Goal: Task Accomplishment & Management: Use online tool/utility

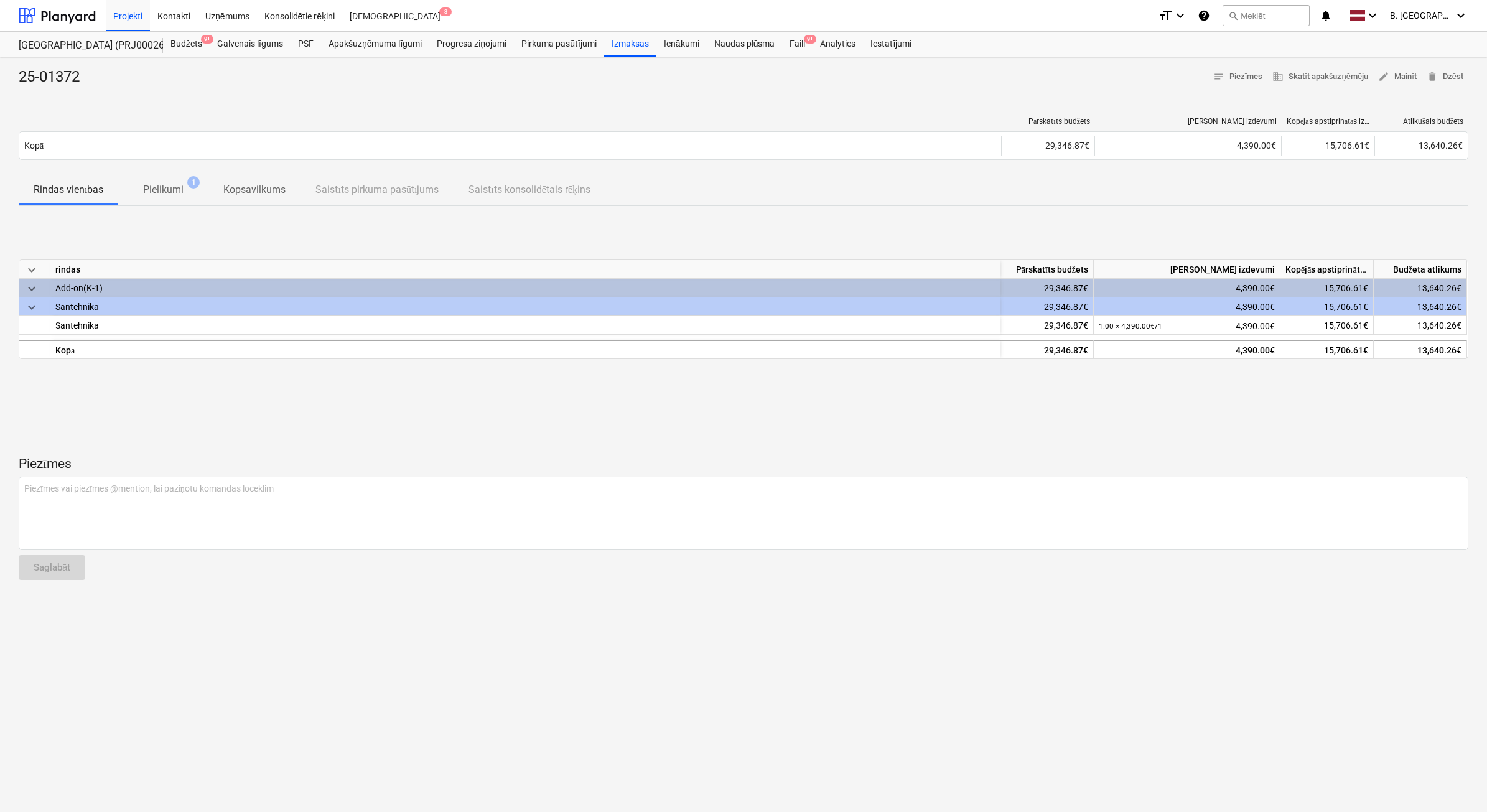
click at [26, 311] on span "keyboard_arrow_down" at bounding box center [32, 307] width 15 height 15
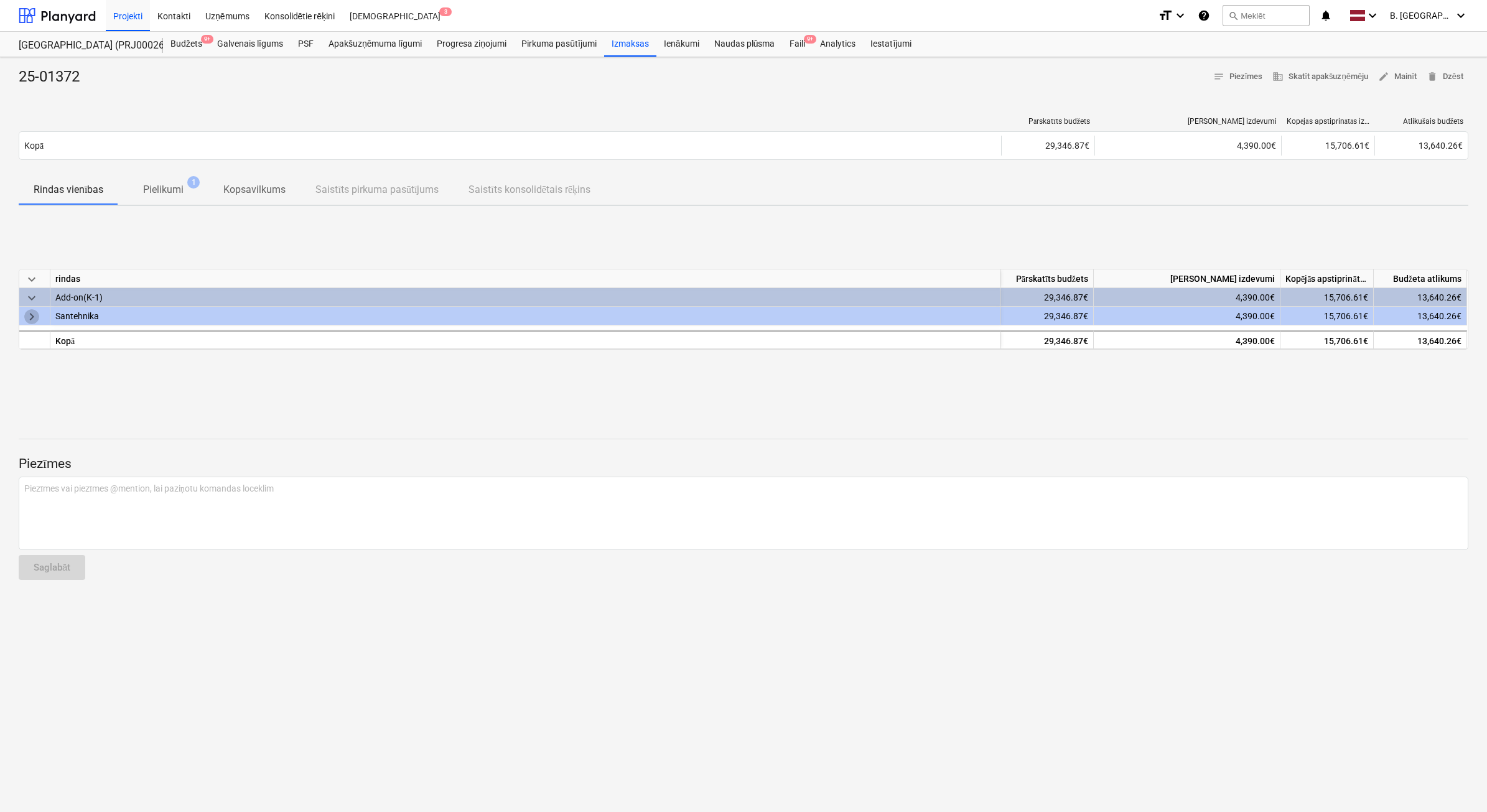
click at [26, 311] on span "keyboard_arrow_right" at bounding box center [32, 316] width 15 height 15
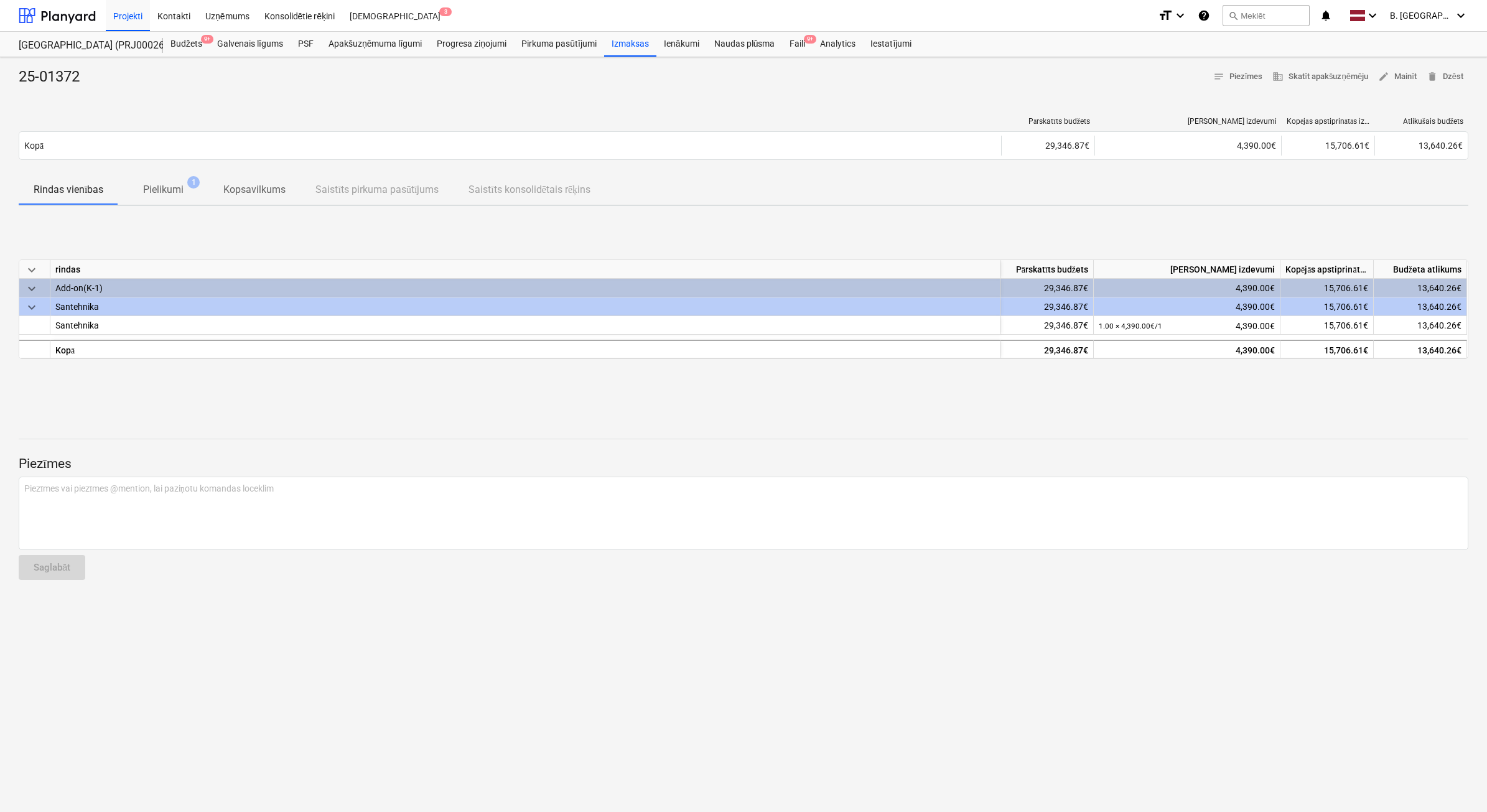
click at [26, 288] on span "keyboard_arrow_down" at bounding box center [32, 289] width 15 height 15
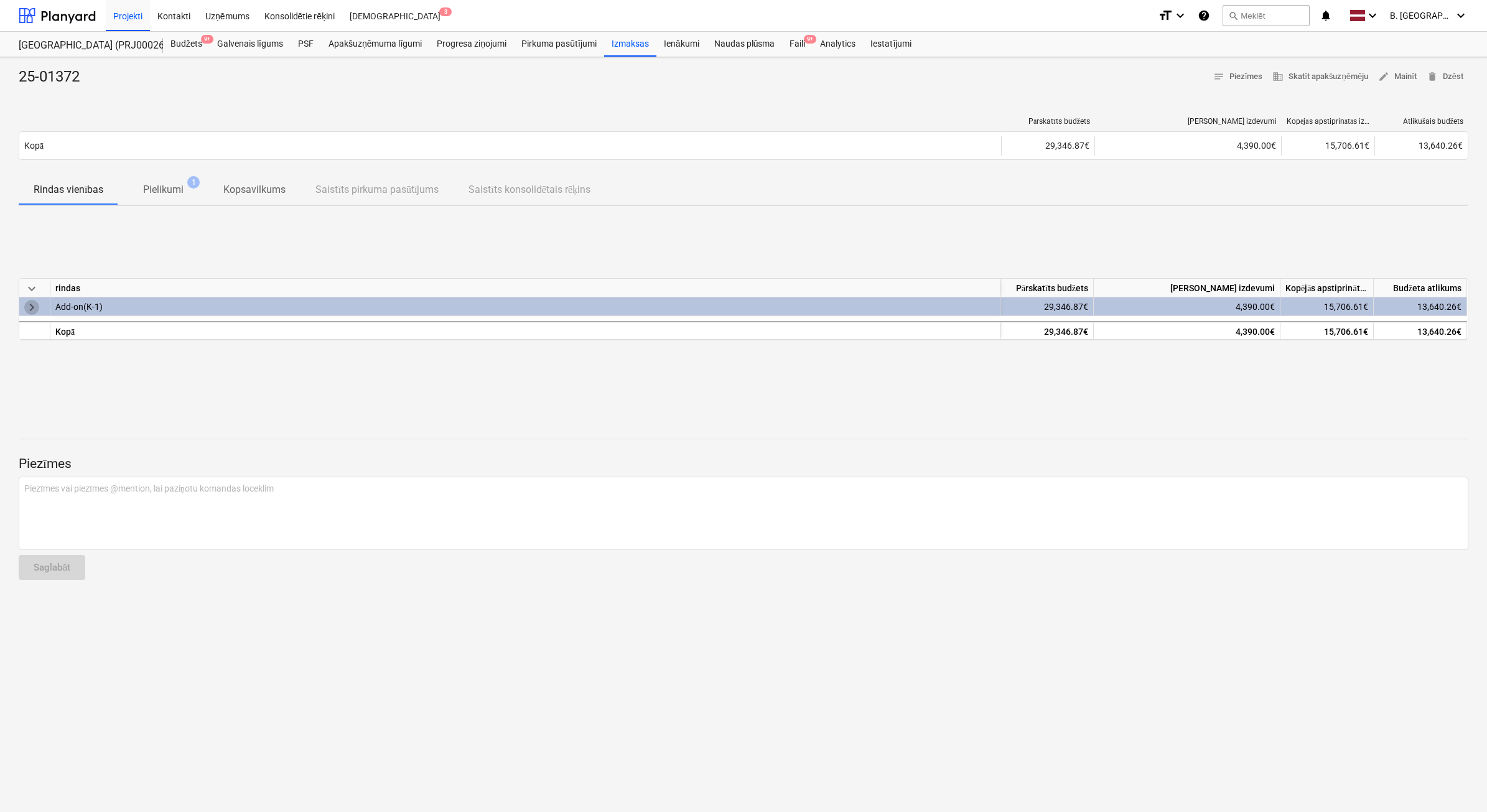
click at [28, 309] on span "keyboard_arrow_right" at bounding box center [32, 307] width 15 height 15
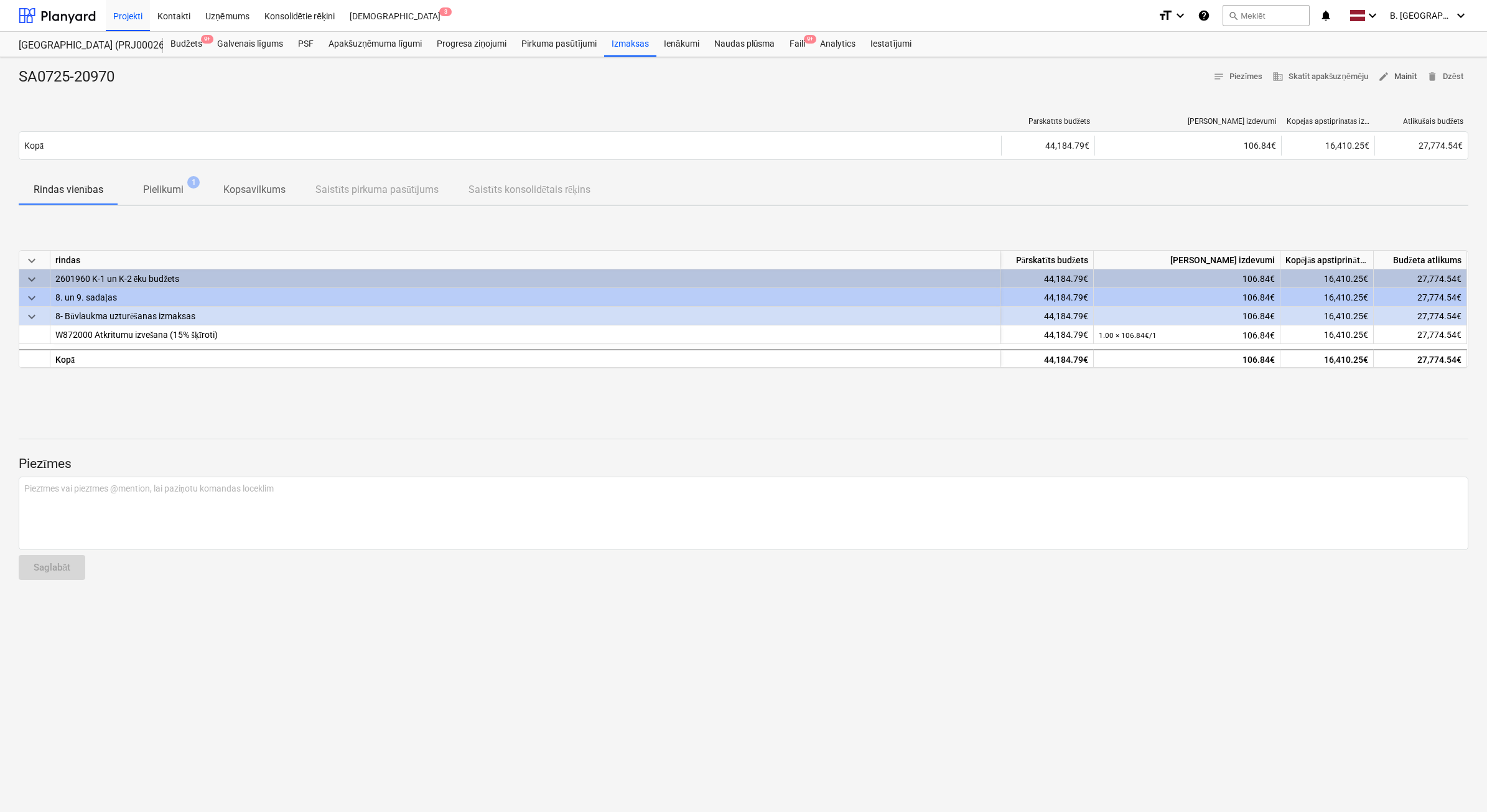
click at [1391, 69] on button "edit Mainīt" at bounding box center [1398, 77] width 48 height 20
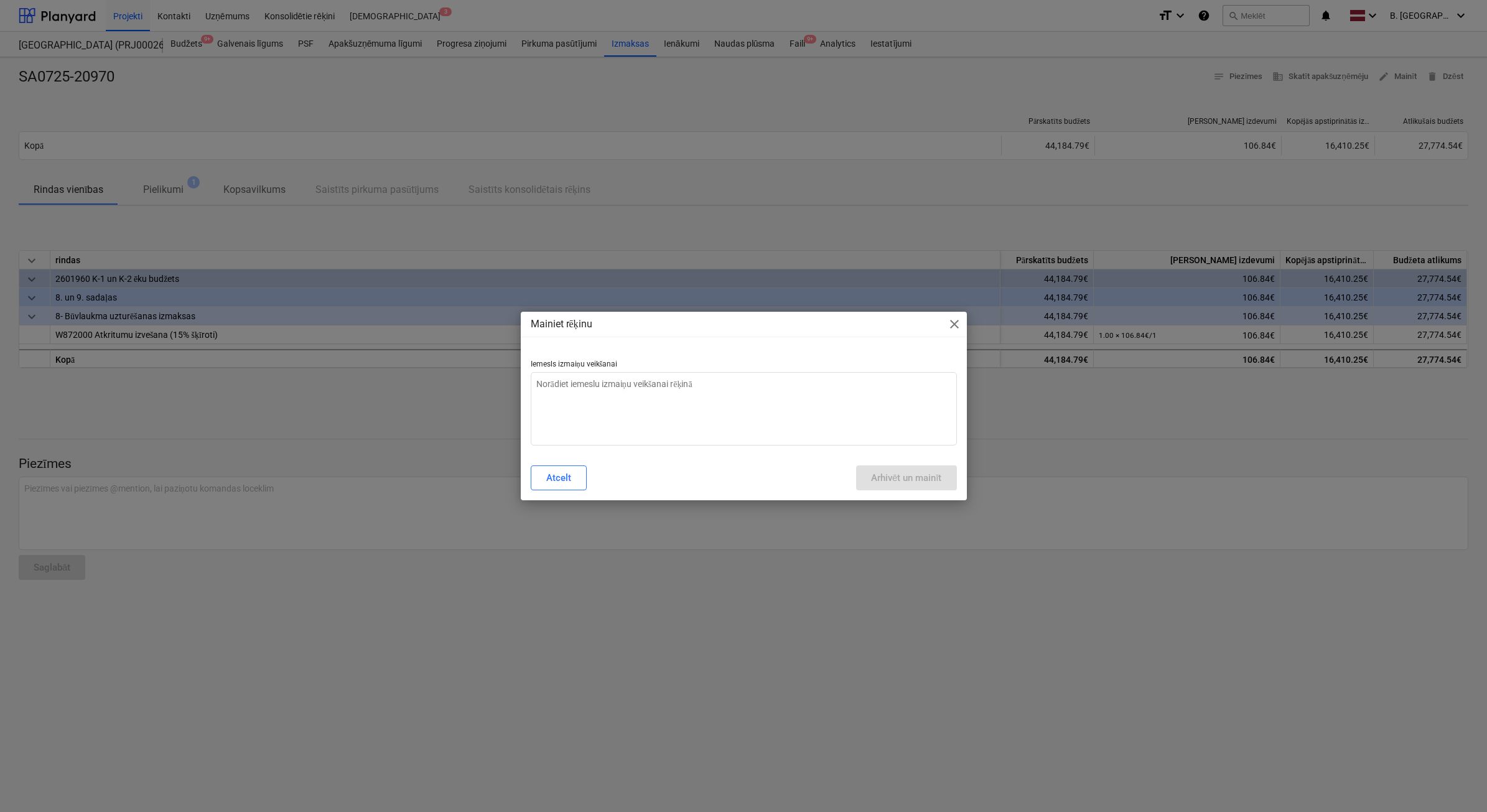
type textarea "x"
click at [838, 418] on textarea at bounding box center [744, 409] width 426 height 73
type textarea "n"
type textarea "x"
type textarea "nE"
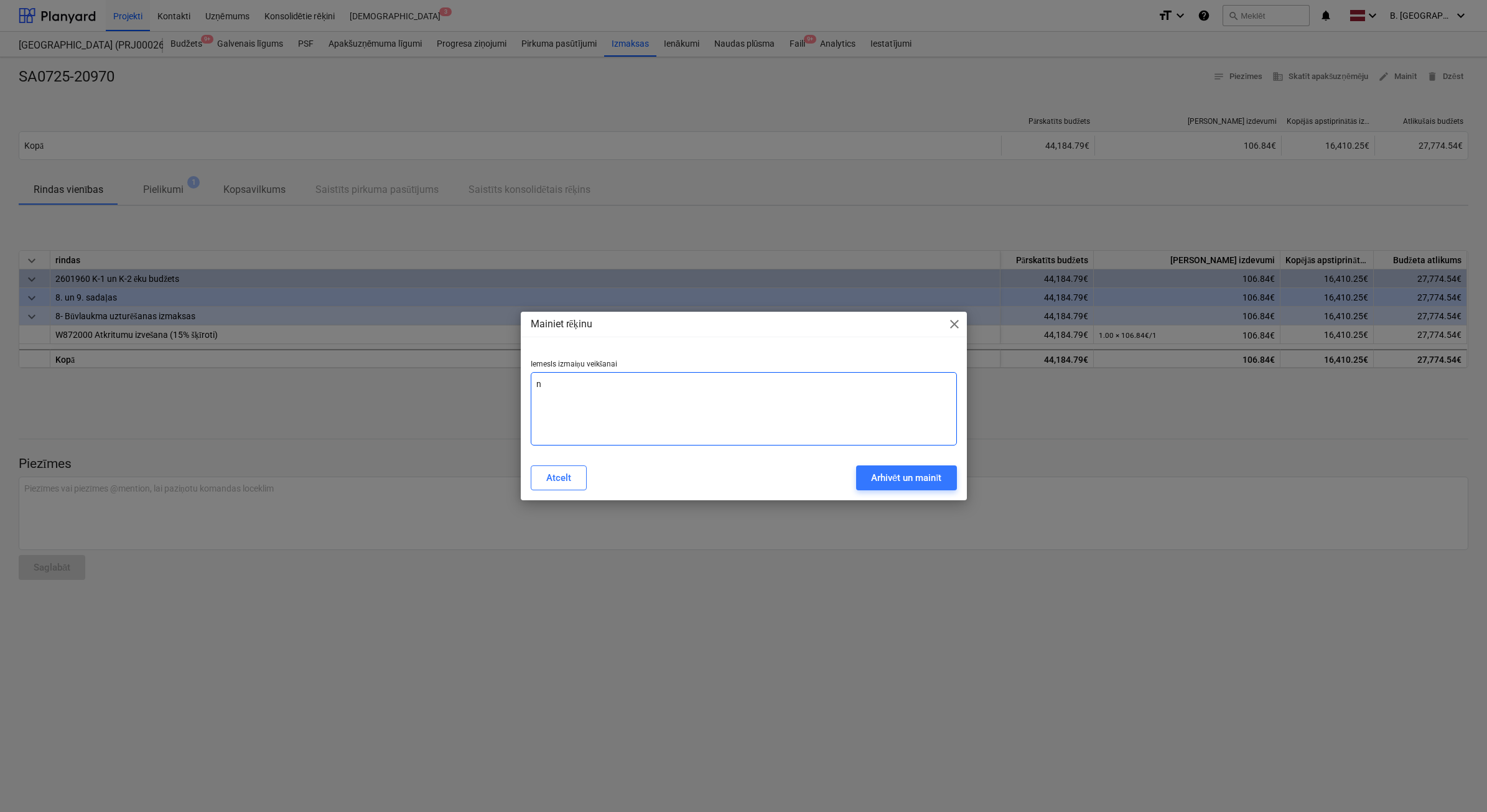
type textarea "x"
type textarea "nEP"
type textarea "x"
type textarea "nEPA"
type textarea "x"
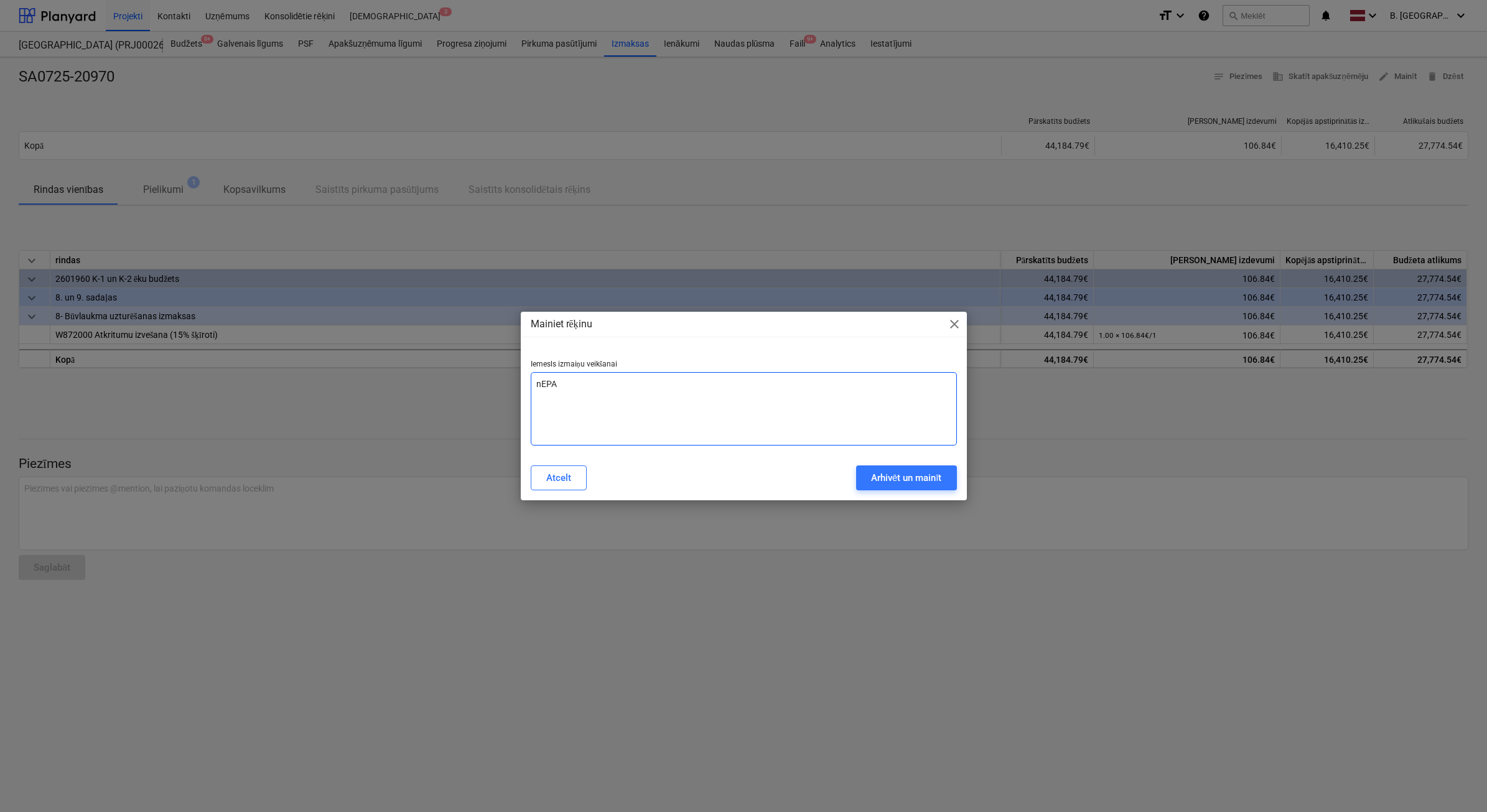
type textarea "nEPAR"
type textarea "x"
type textarea "nEPARE"
type textarea "x"
type textarea "nEPAREI"
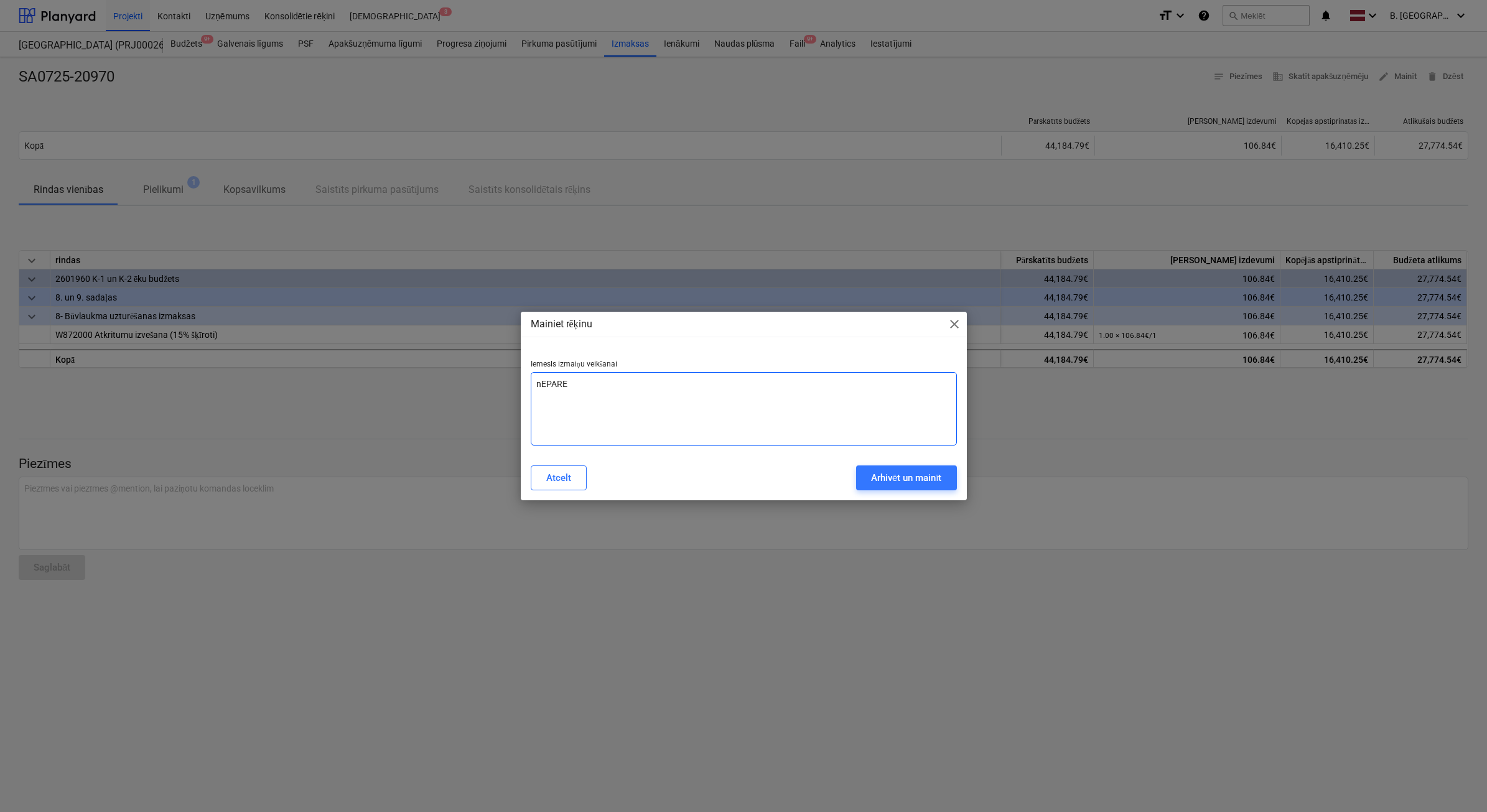
type textarea "x"
type textarea "nEPAREIZ"
type textarea "x"
type textarea "nEPAREIZA"
type textarea "x"
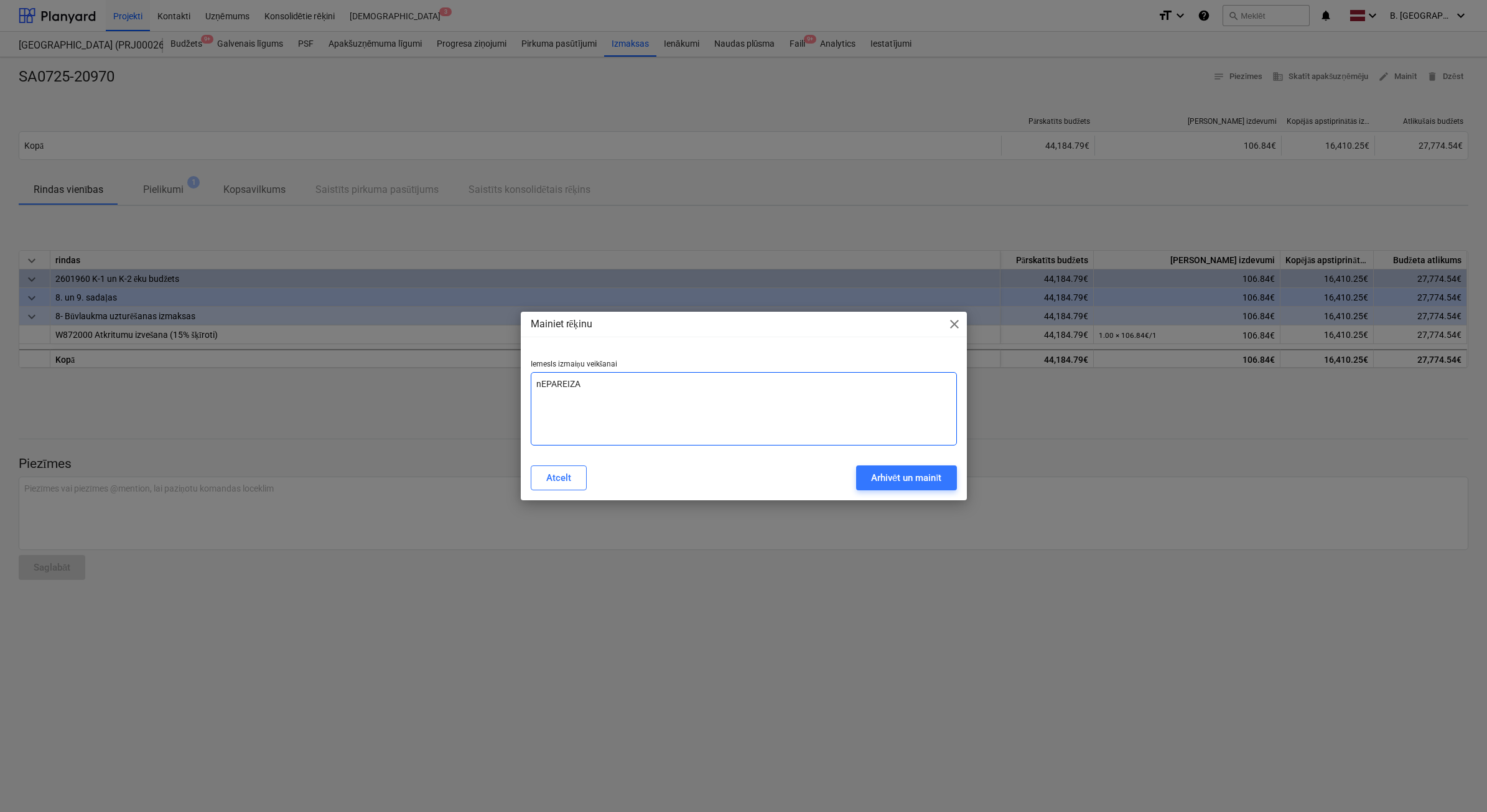
type textarea "nEPAREIZA"
type textarea "x"
type textarea "nEPAREIZA S"
type textarea "x"
type textarea "nEPAREIZA SU"
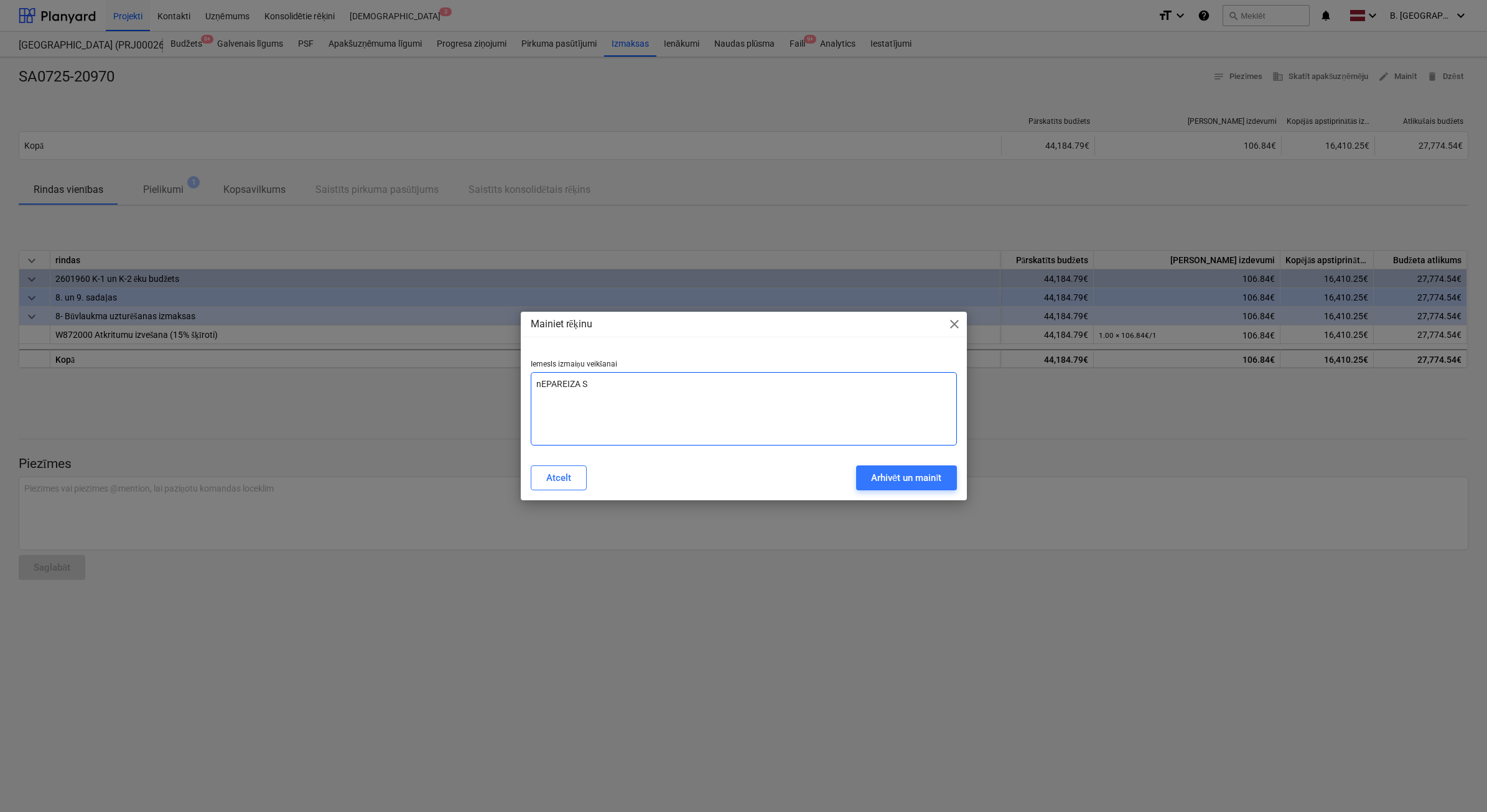
type textarea "x"
type textarea "nEPAREIZA SUM"
type textarea "x"
type textarea "nEPAREIZA SUMM"
type textarea "x"
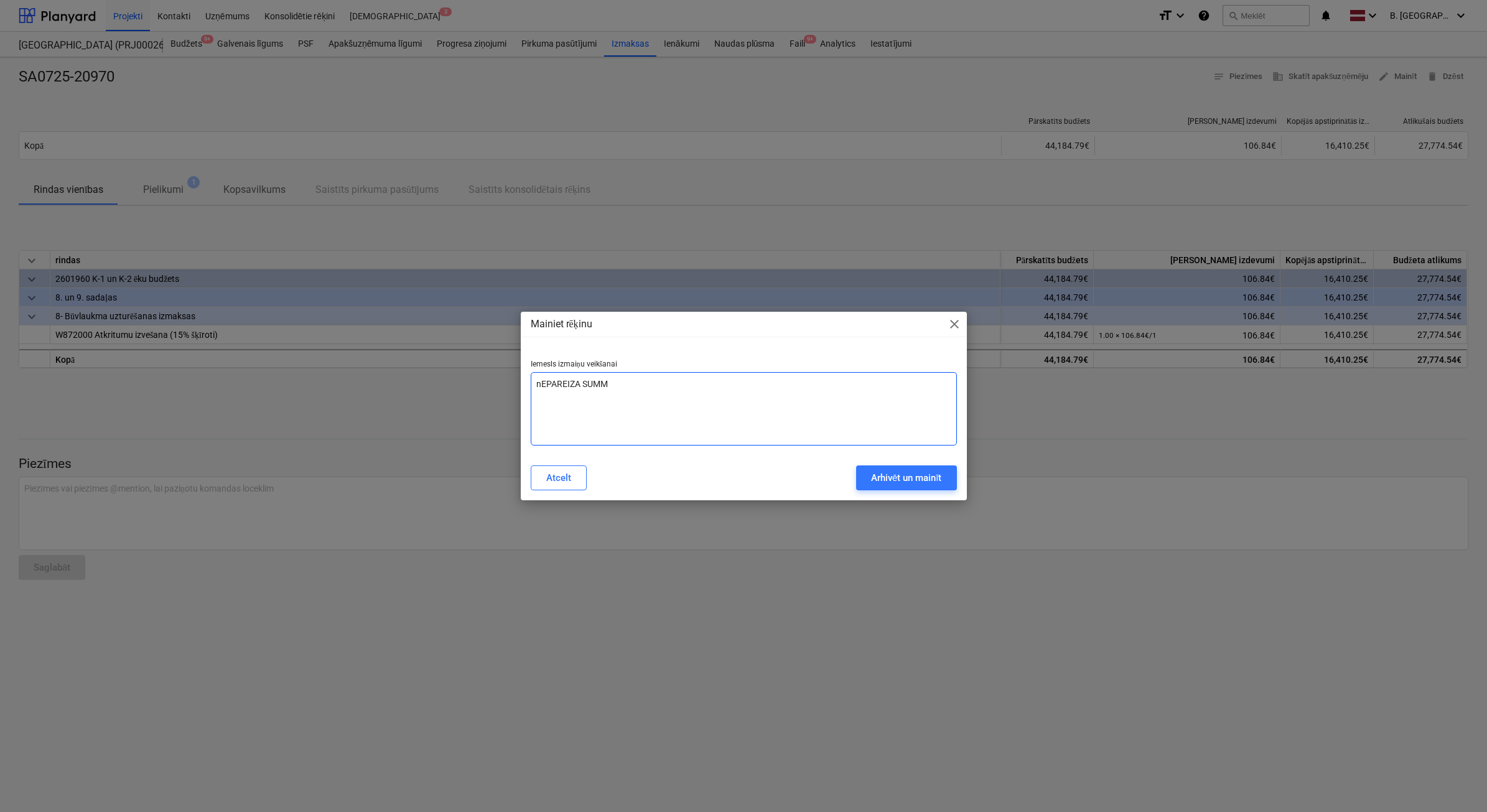
type textarea "nEPAREIZA SUMMA"
type textarea "x"
type textarea "nEPAREIZA SUMM"
type textarea "x"
type textarea "nEPAREIZA SUM"
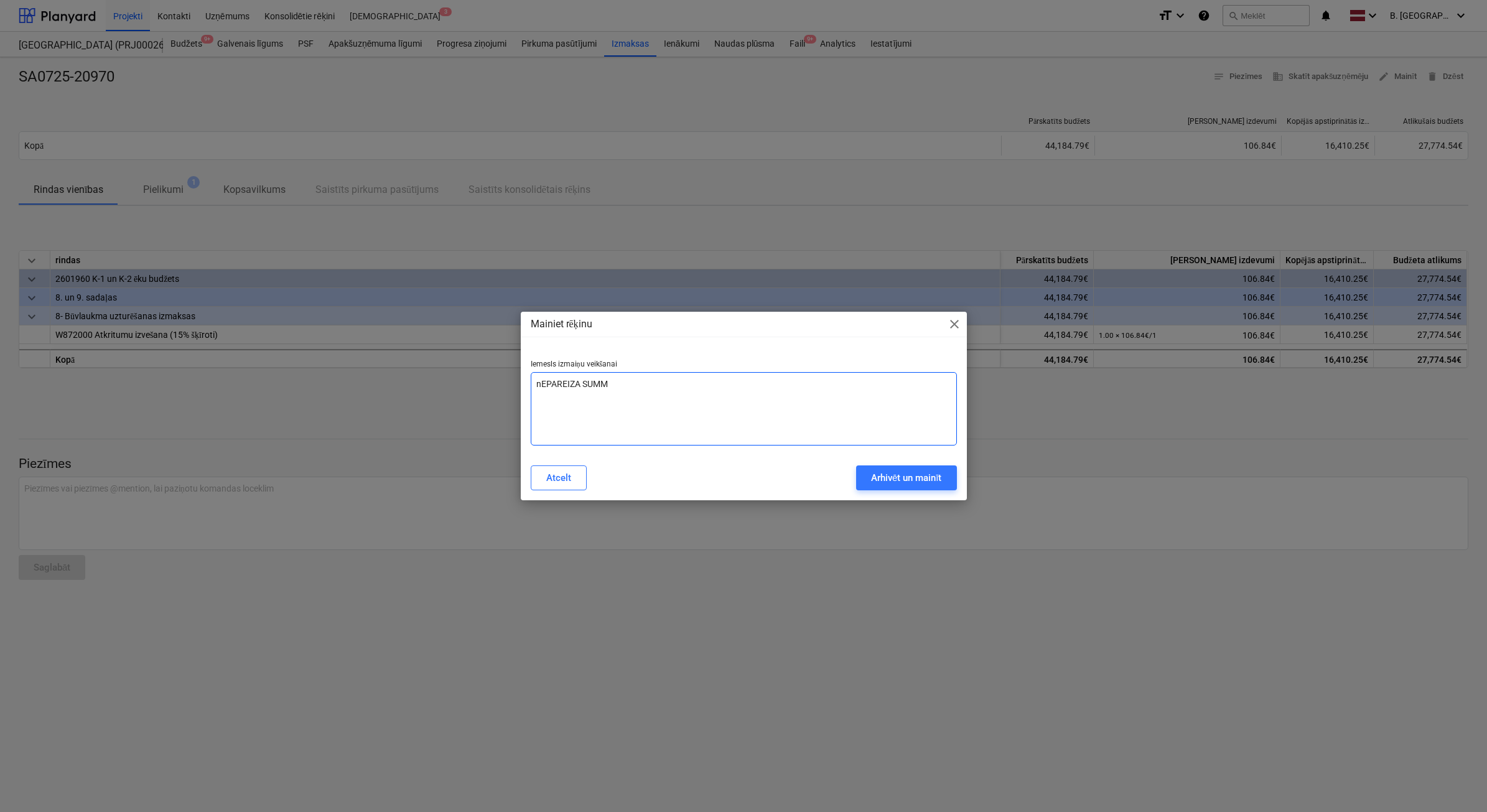
type textarea "x"
type textarea "nEPAREIZA SU"
type textarea "x"
type textarea "nEPAREIZA S"
type textarea "x"
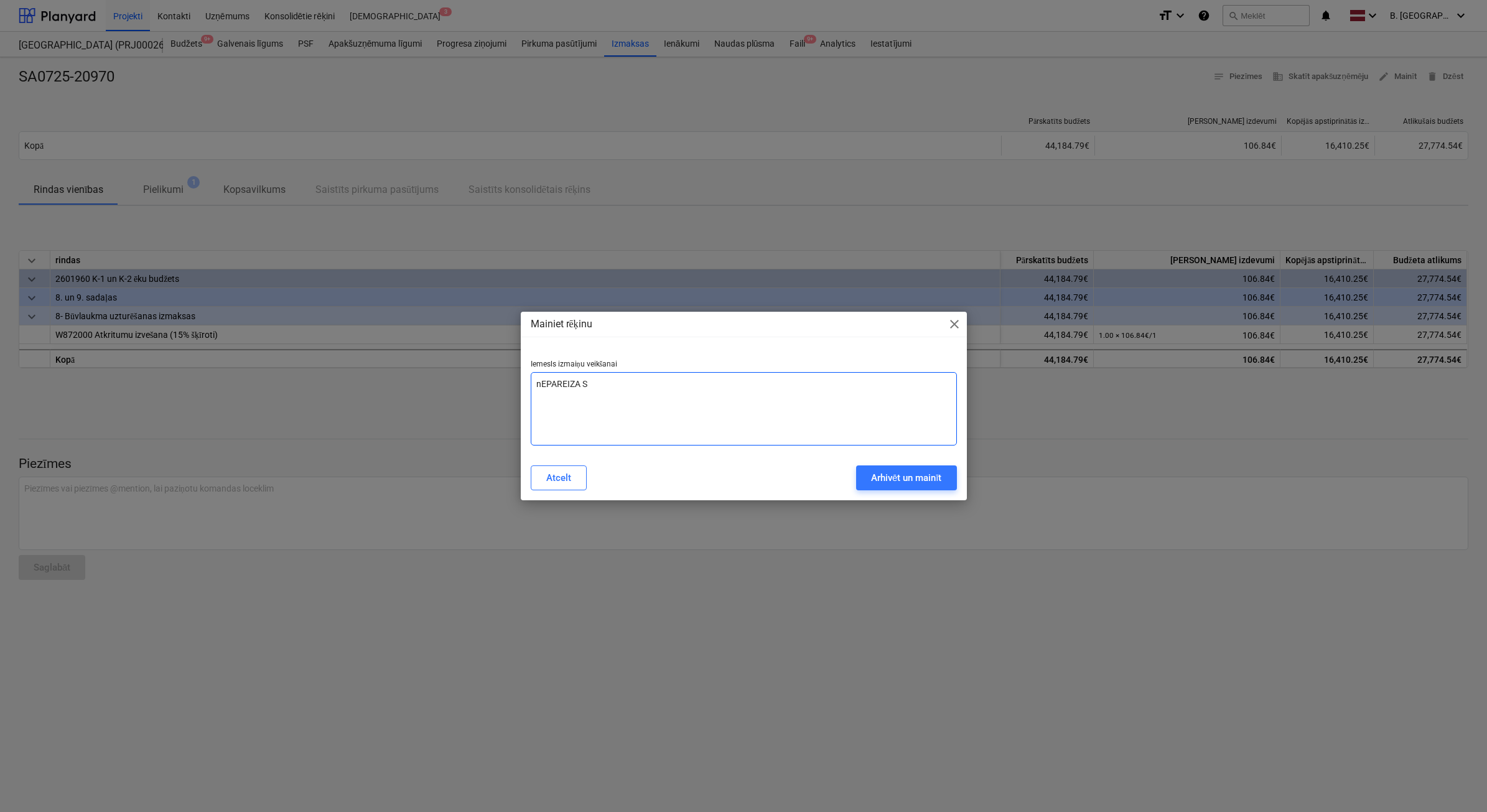
type textarea "nEPAREIZA"
type textarea "x"
type textarea "nEPAREIZA"
type textarea "x"
type textarea "nEPAREIZ"
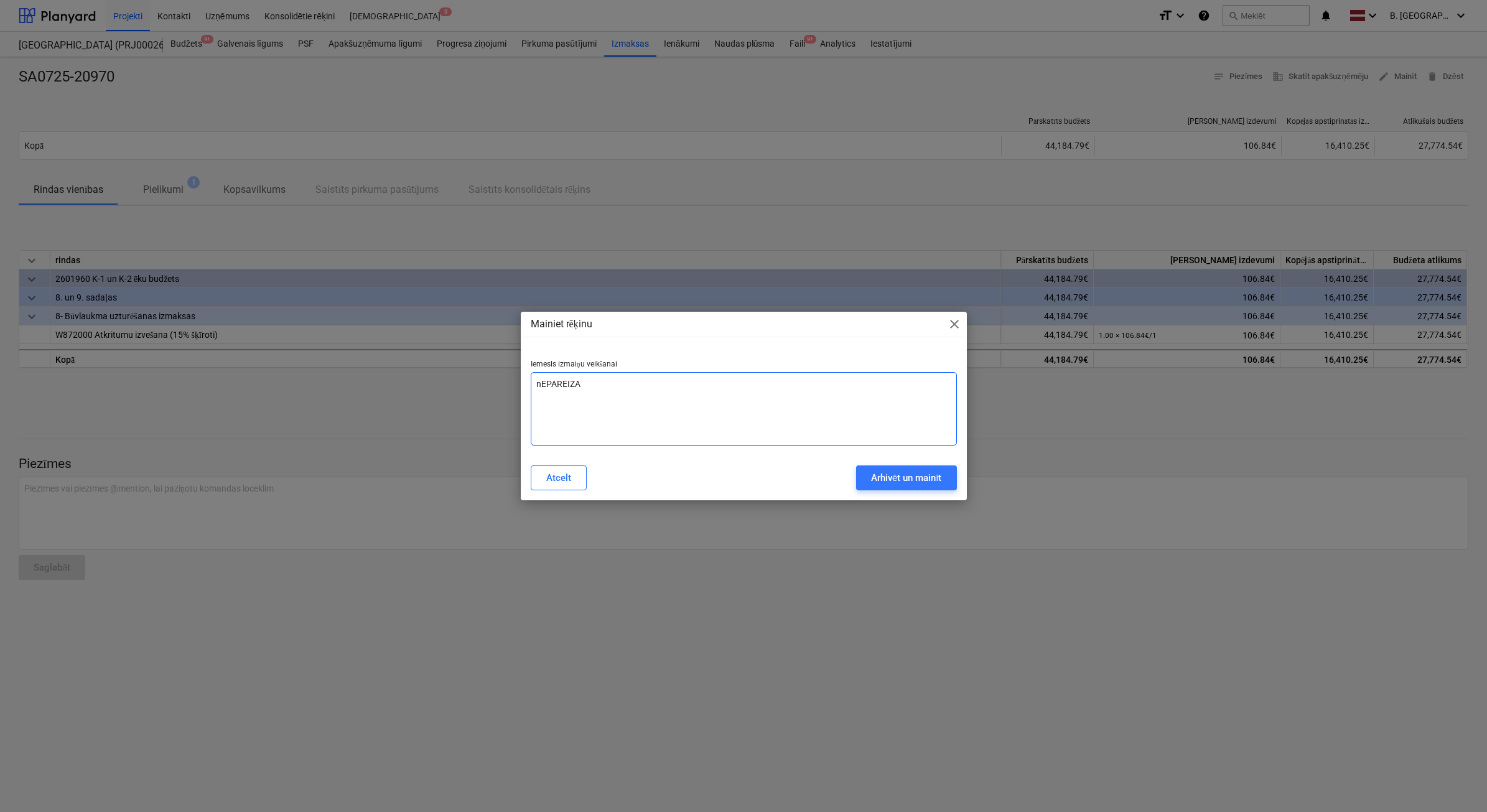
type textarea "x"
type textarea "nEPAREI"
type textarea "x"
type textarea "nEPARE"
type textarea "x"
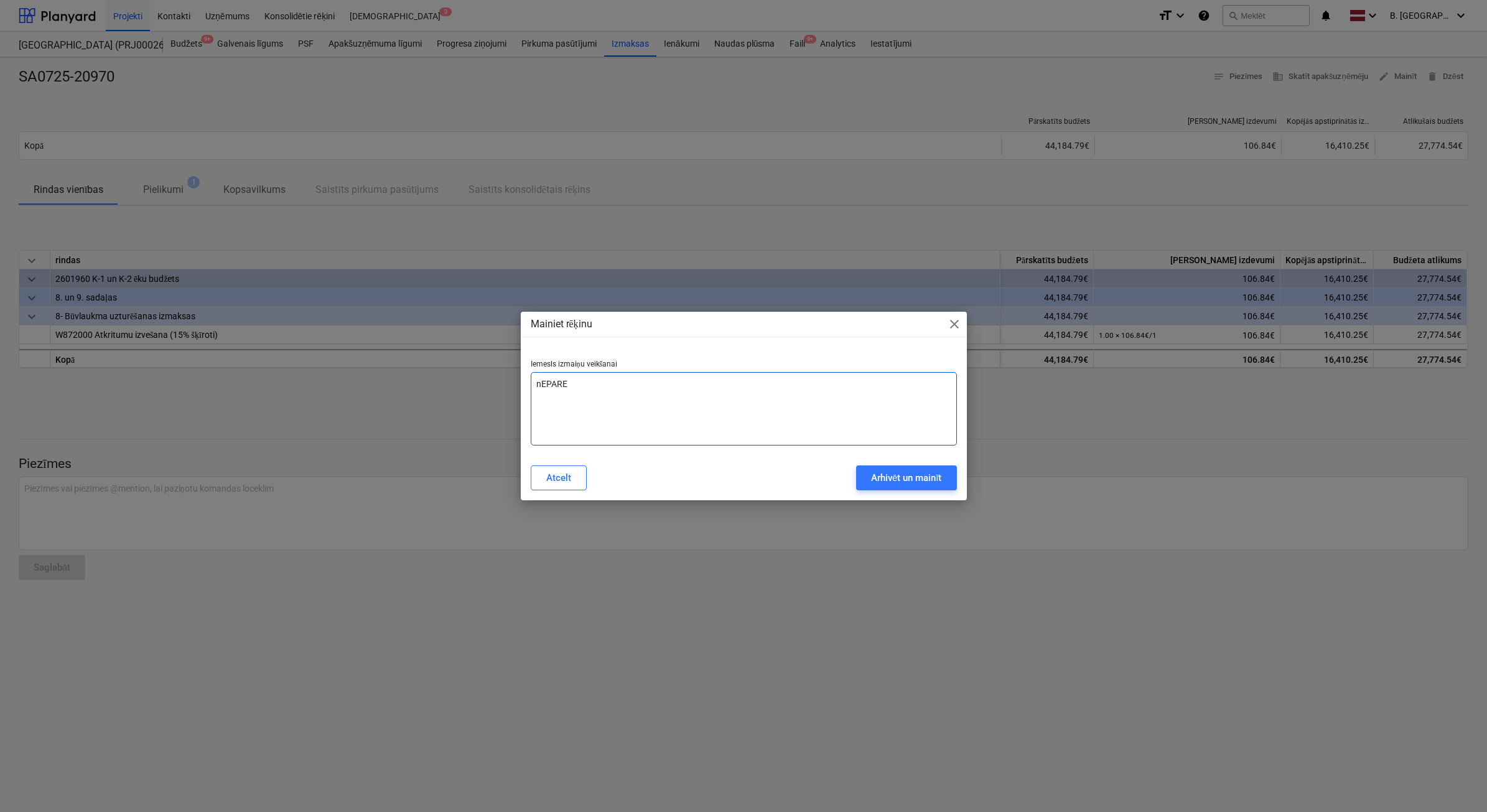
type textarea "nEPAR"
type textarea "x"
type textarea "nEPA"
type textarea "x"
type textarea "nEP"
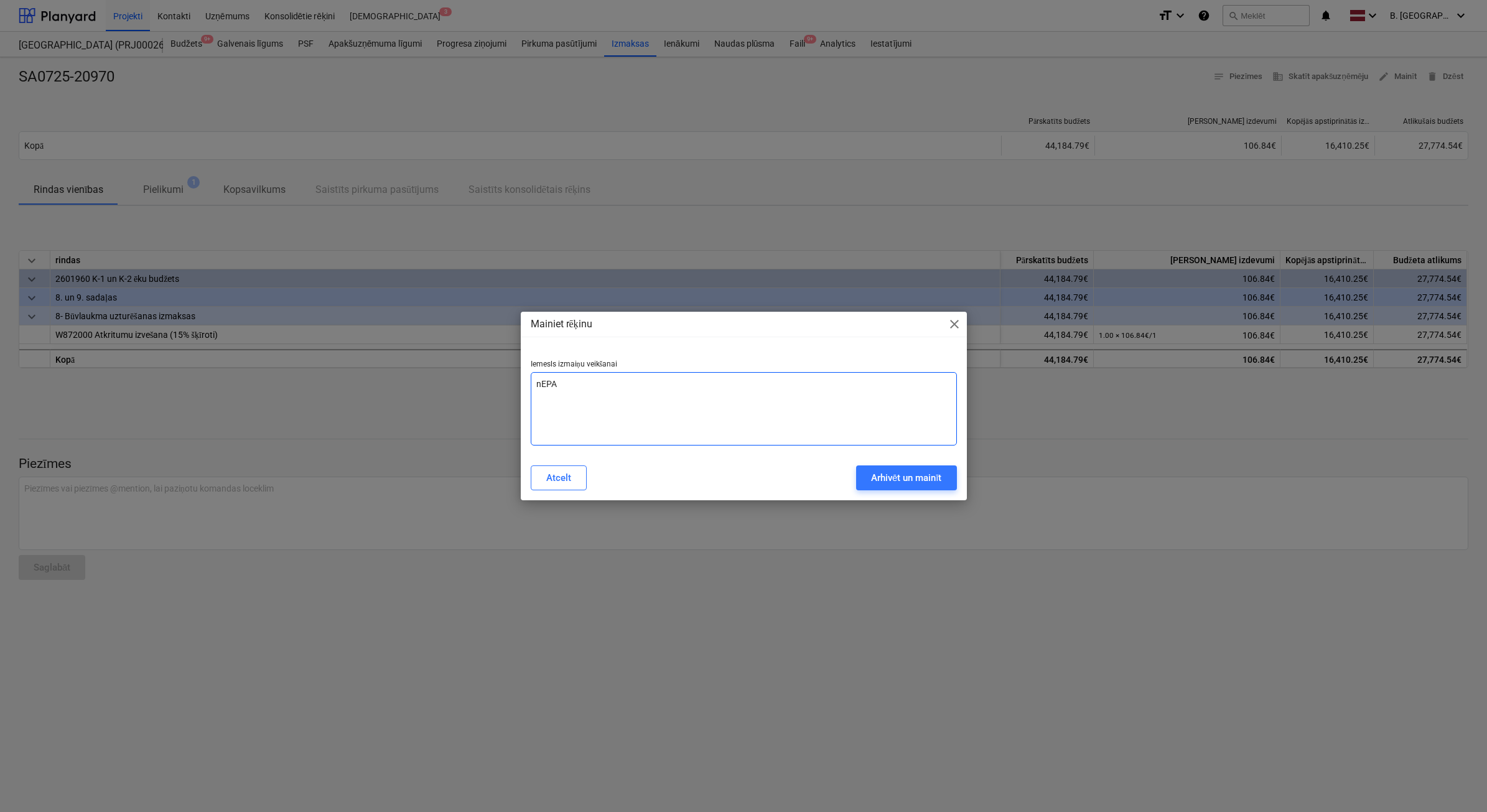
type textarea "x"
type textarea "nE"
type textarea "x"
type textarea "n"
type textarea "x"
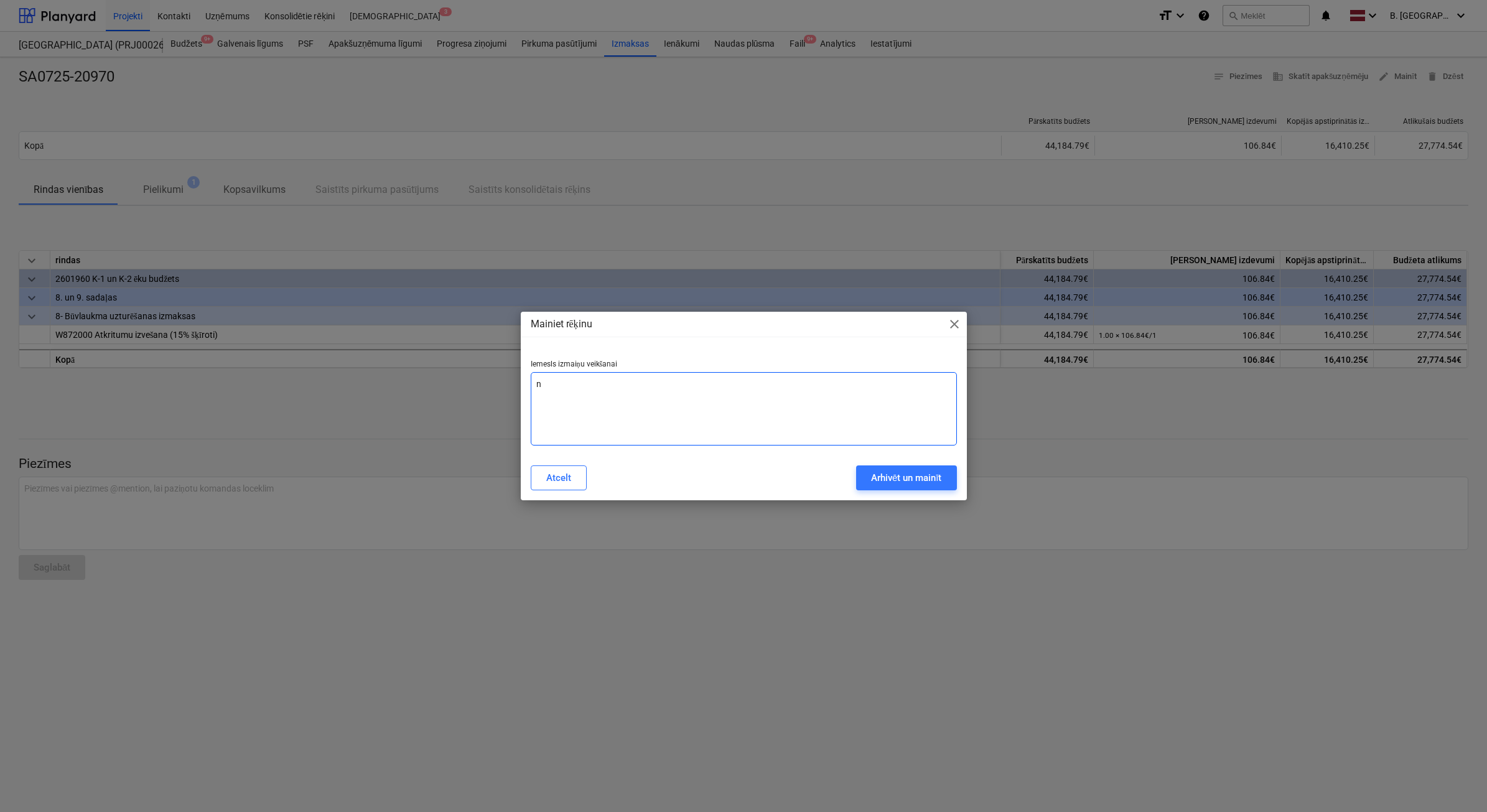
type textarea "x"
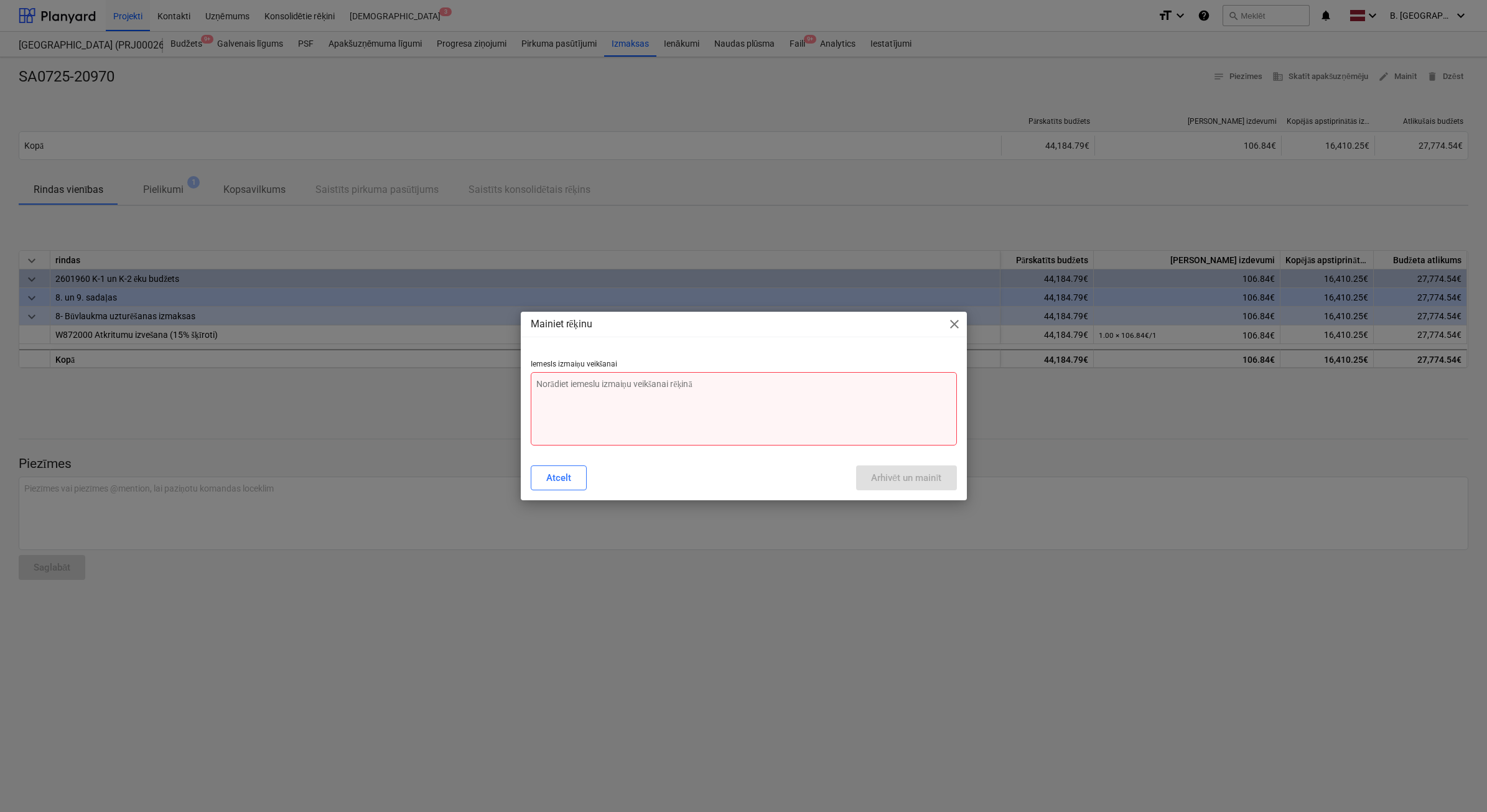
type textarea "N"
type textarea "x"
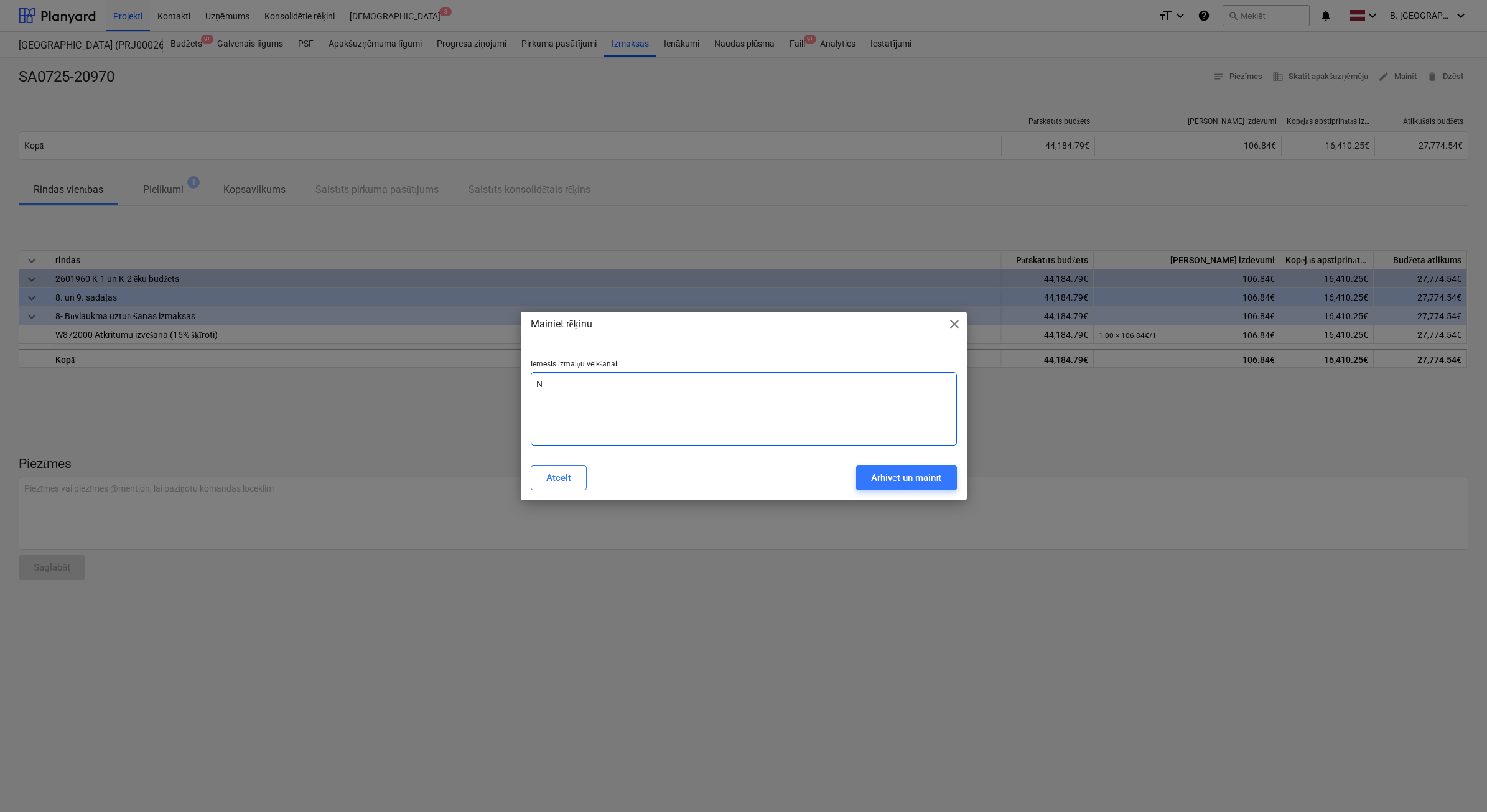
type textarea "Ne"
type textarea "x"
type textarea "Nep"
type textarea "x"
type textarea "Nepa"
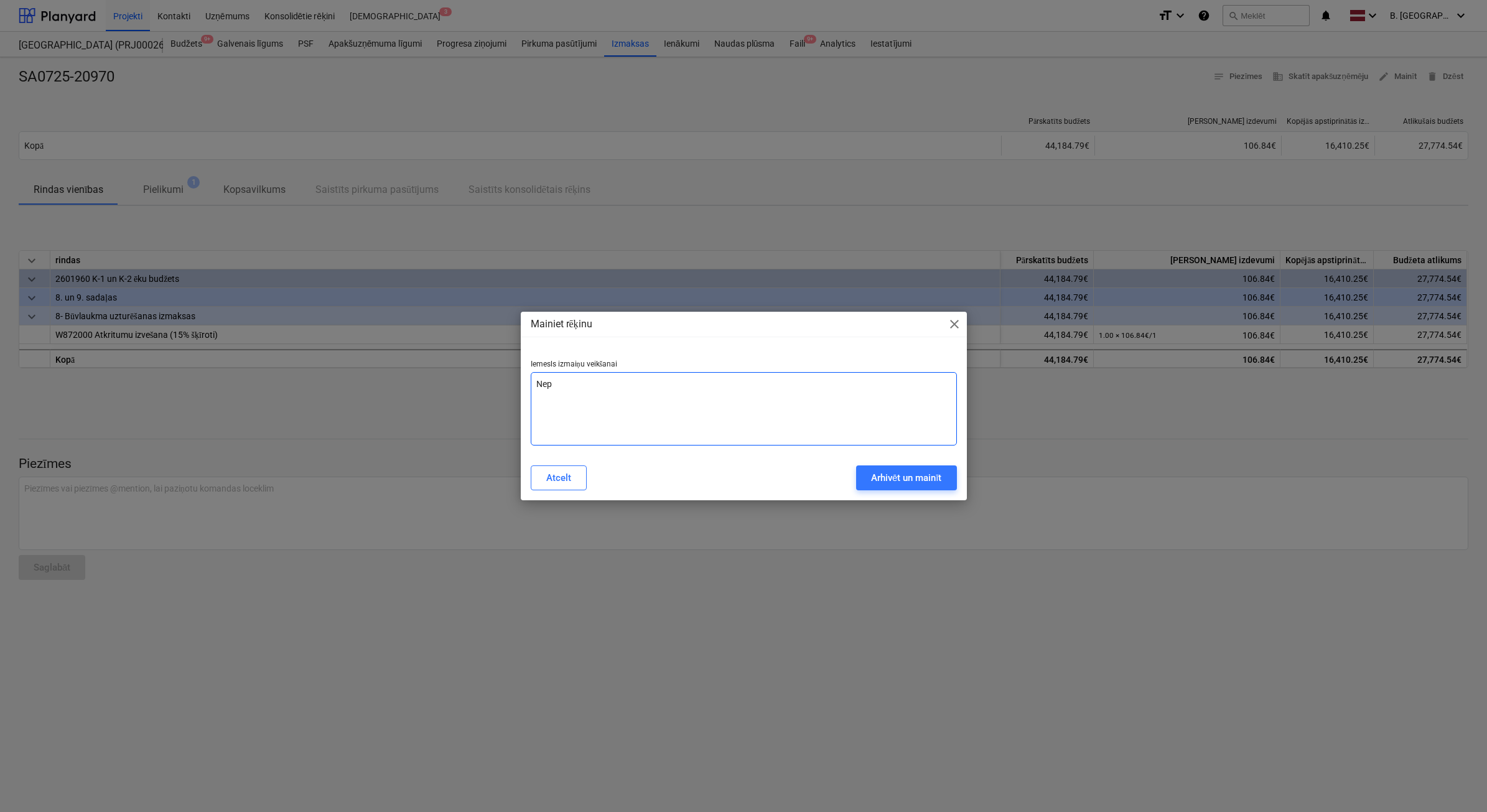
type textarea "x"
type textarea "Nepar"
type textarea "x"
type textarea "Nepare"
type textarea "x"
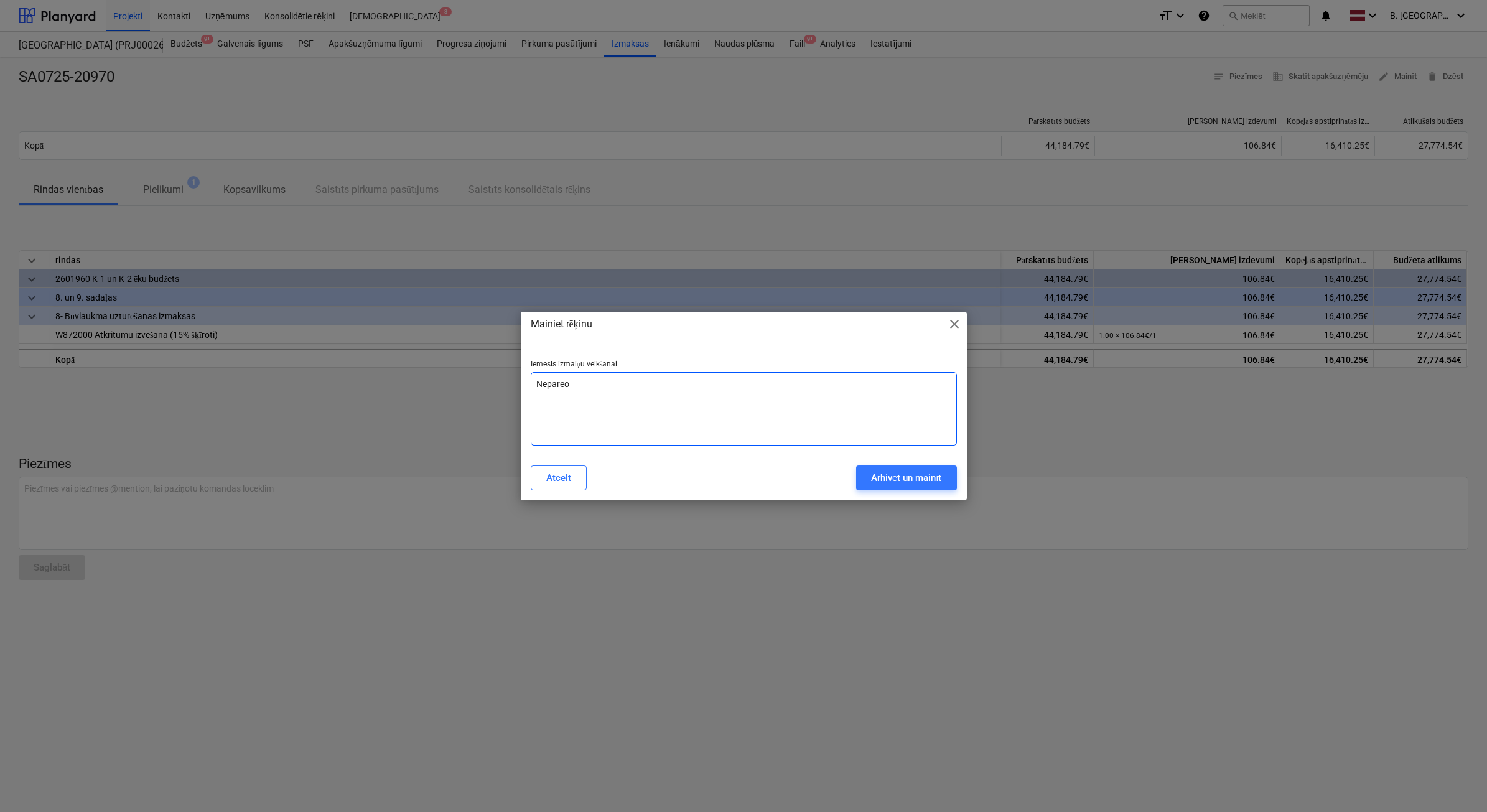
type textarea "Nepareoi"
type textarea "x"
type textarea "Nepareo"
type textarea "x"
type textarea "Nepare"
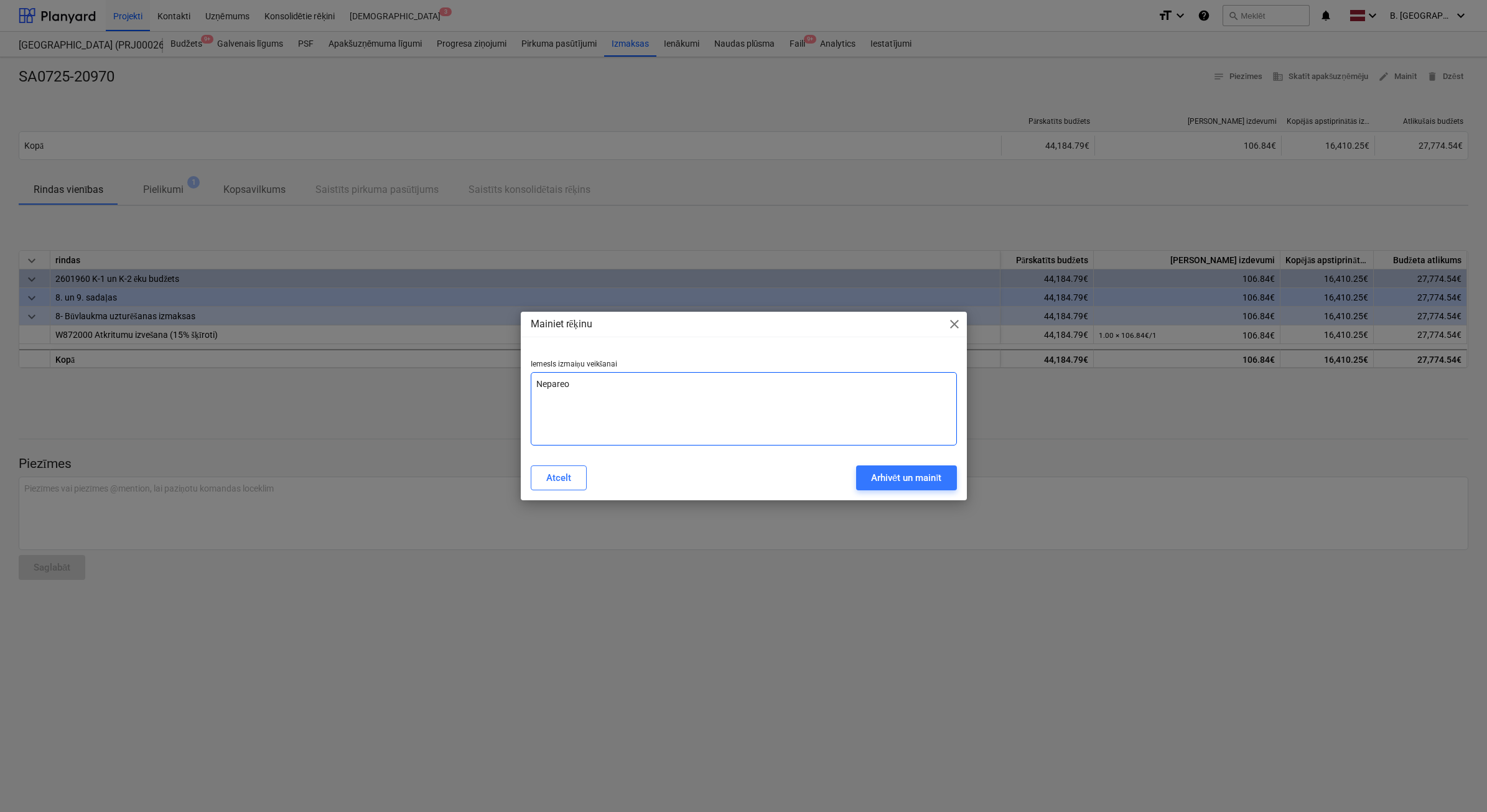
type textarea "x"
type textarea "Neparei"
type textarea "x"
type textarea "Nepareiz"
type textarea "x"
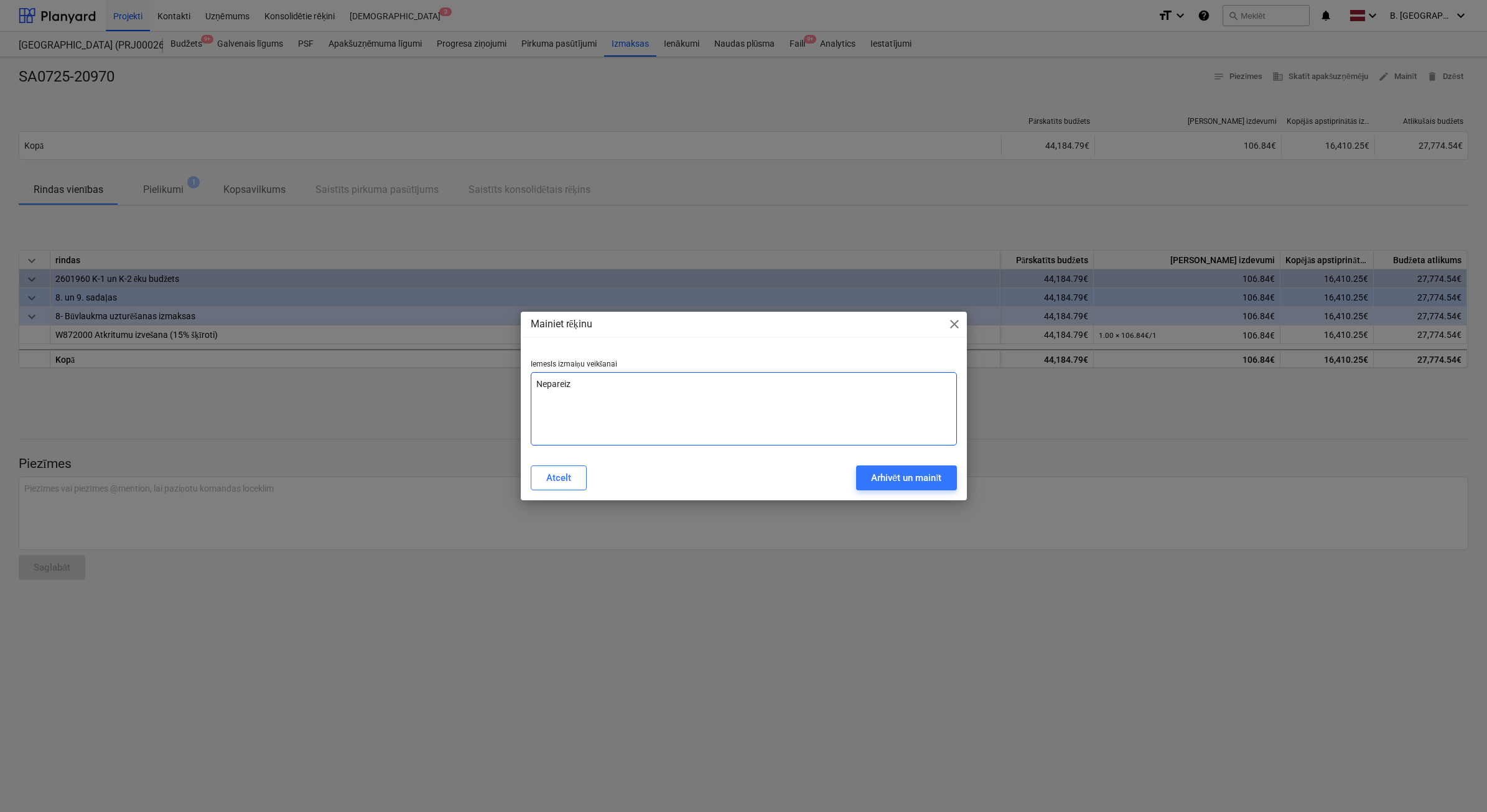
type textarea "Nepareiza"
type textarea "x"
type textarea "Nepareiza"
type textarea "x"
type textarea "Nepareiza s"
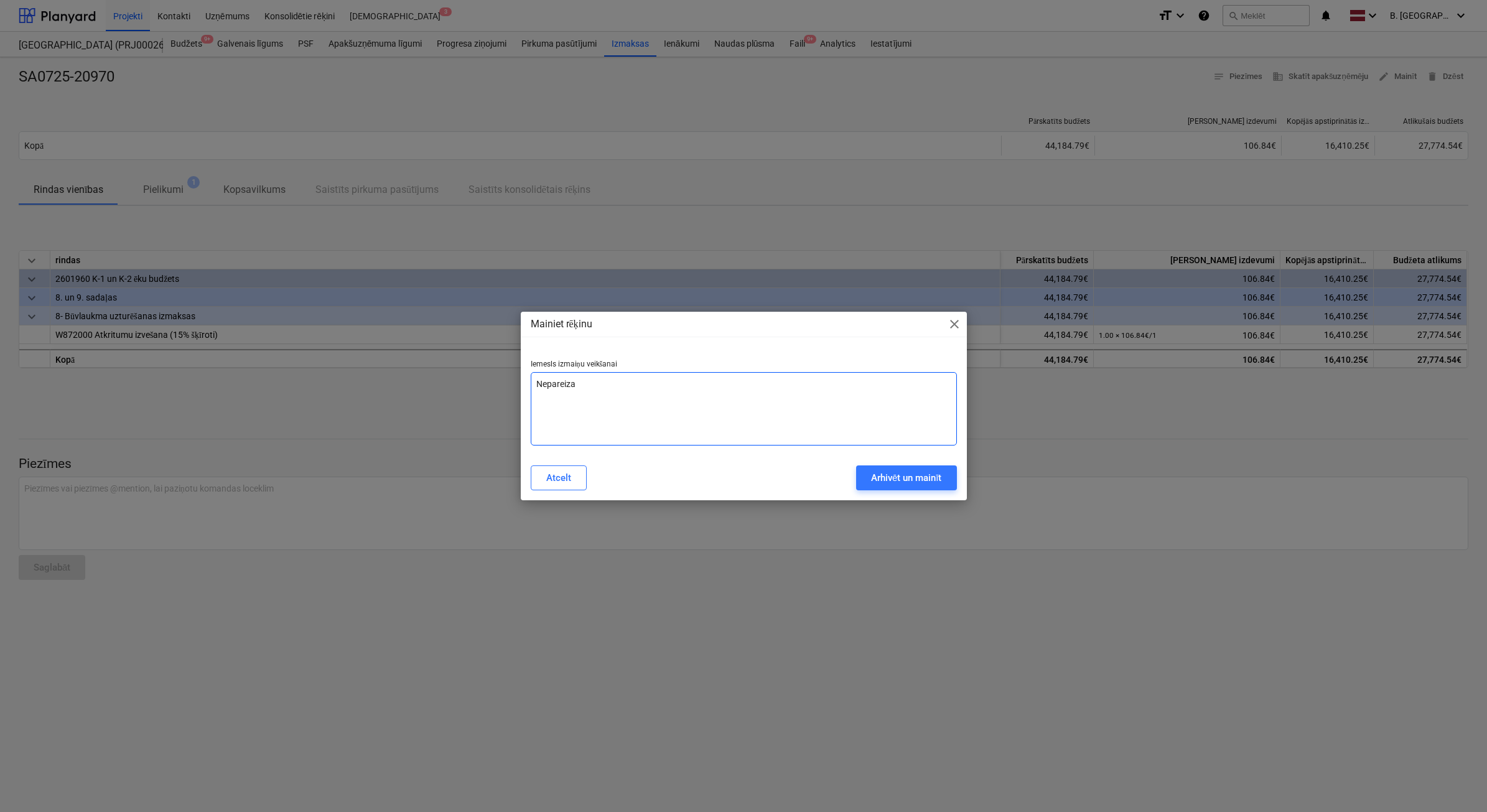
type textarea "x"
type textarea "Nepareiza su"
type textarea "x"
type textarea "Nepareiza sum"
type textarea "x"
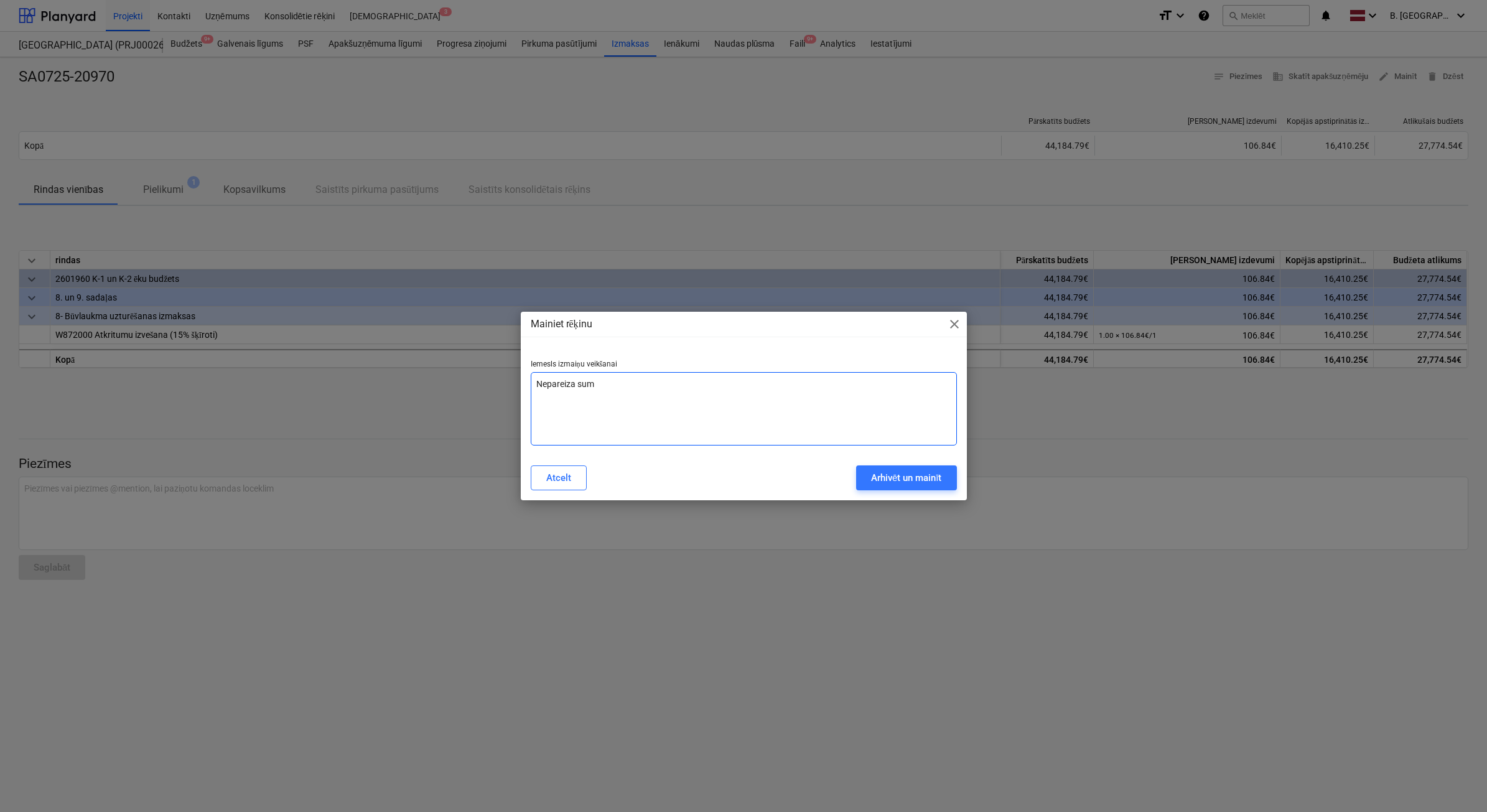
type textarea "Nepareiza summ"
type textarea "x"
type textarea "Nepareiza summa"
type textarea "x"
type textarea "Nepareiza summa"
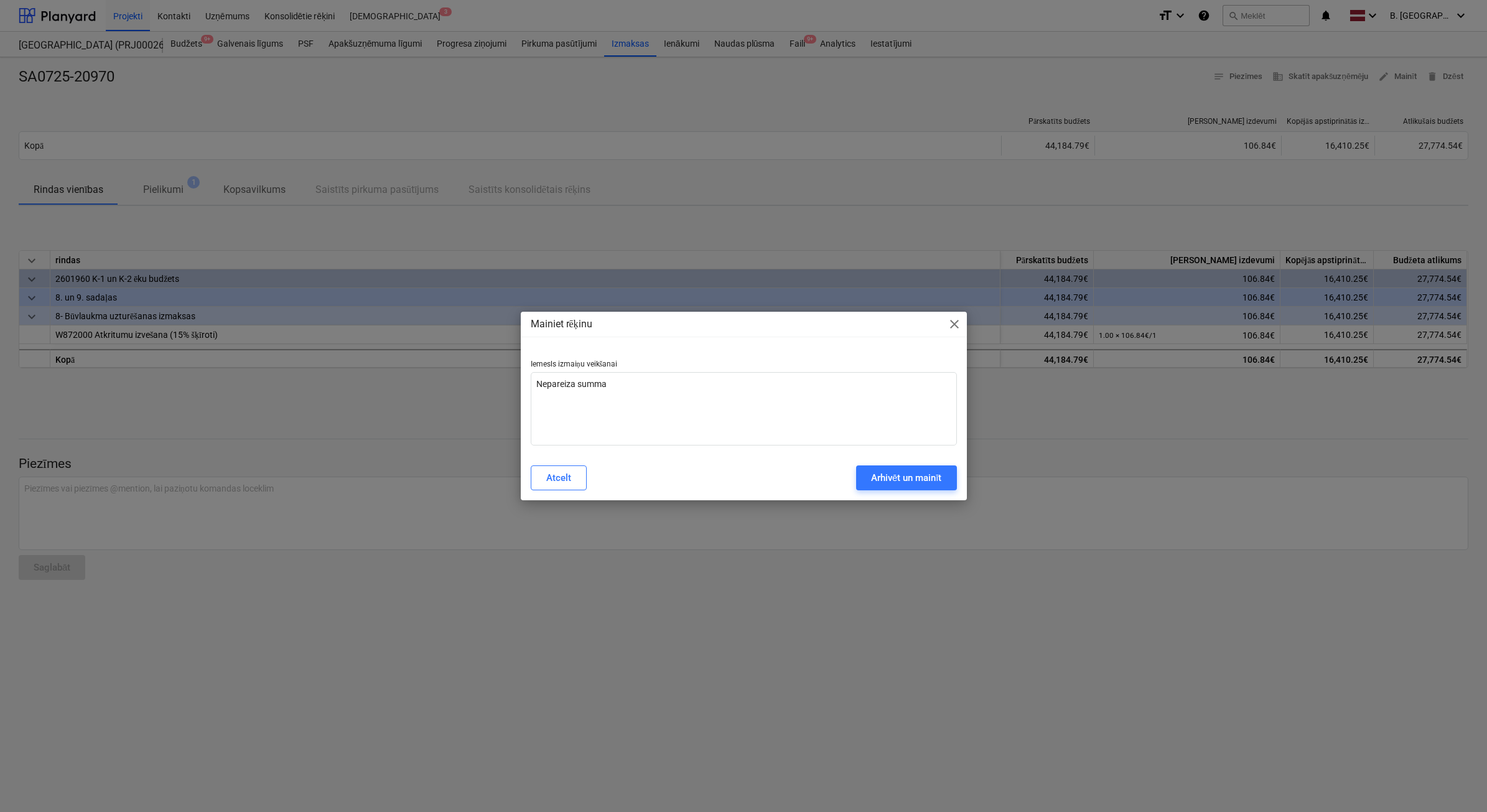
click at [907, 498] on div "Mainiet rēķinu close Iemesls izmaiņu veikšanai Nepareiza summa Atcelt Arhivēt u…" at bounding box center [744, 406] width 447 height 189
click at [908, 483] on div "Arhivēt un mainīt" at bounding box center [907, 477] width 71 height 16
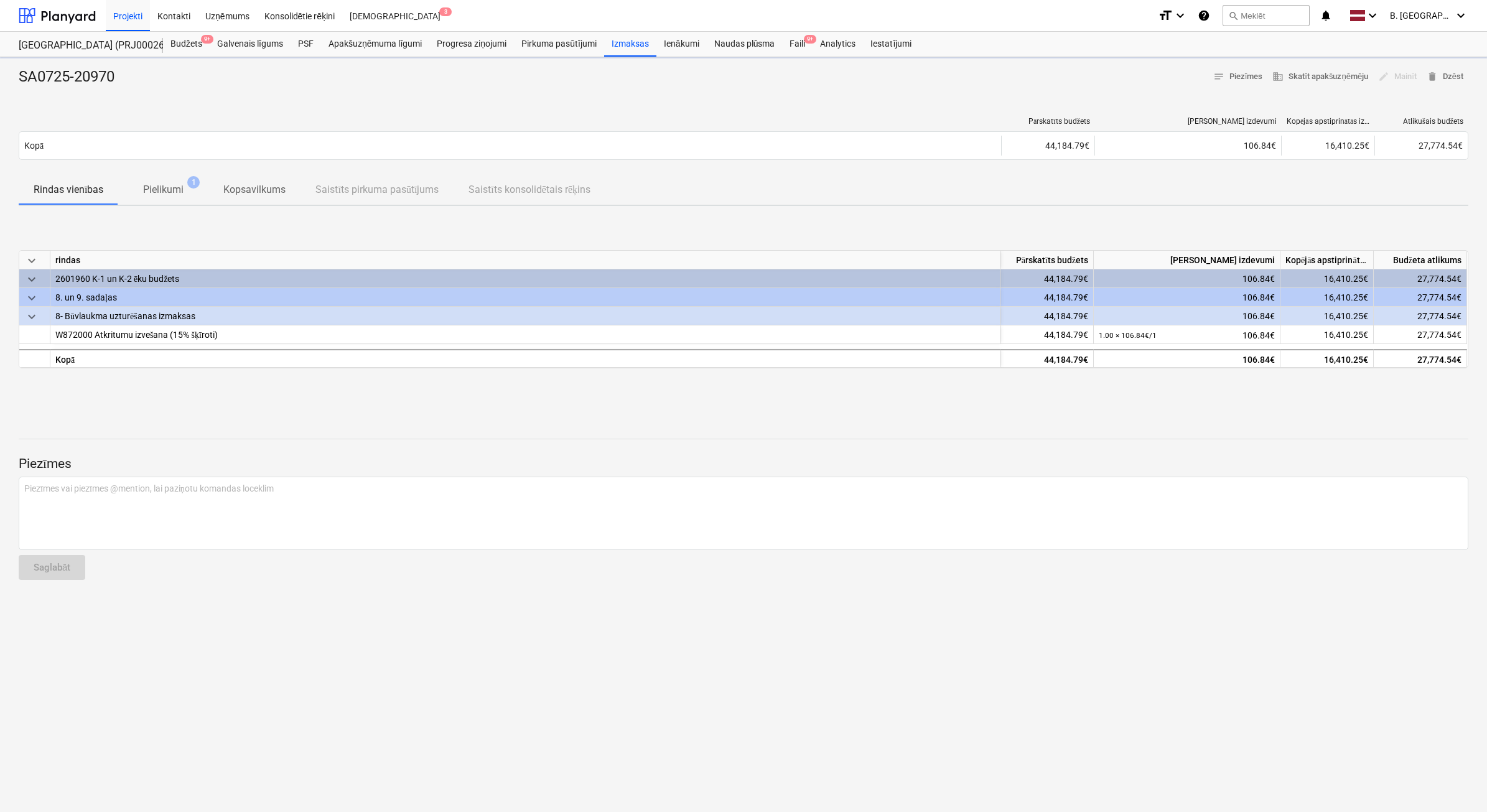
type textarea "x"
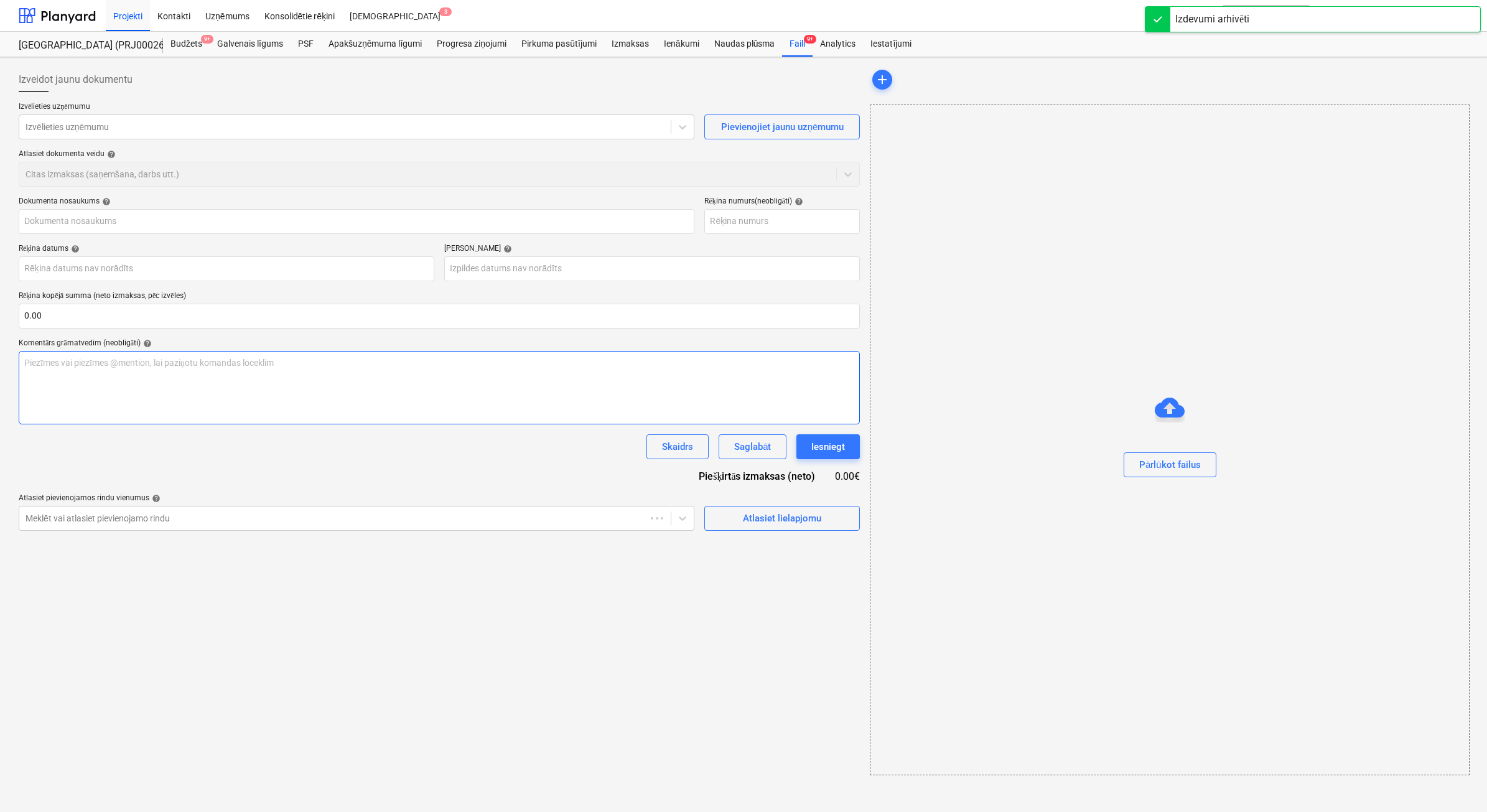
type input "SA0725-20970"
type input "31 Jul 2025"
type input "20 Aug 2025"
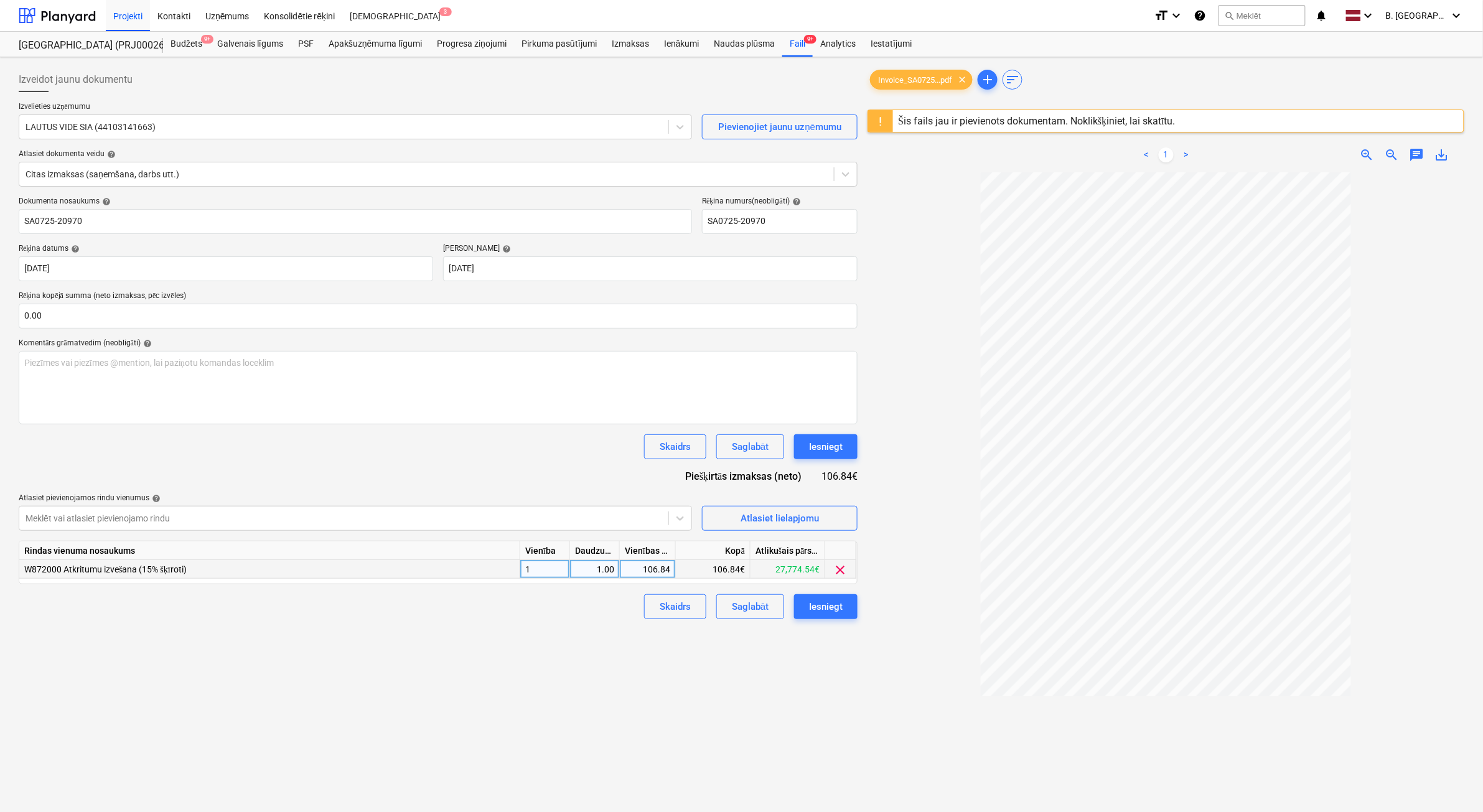
click at [643, 574] on div "106.84" at bounding box center [647, 569] width 45 height 19
type input "53.42"
click at [832, 610] on div "Iesniegt" at bounding box center [826, 606] width 33 height 16
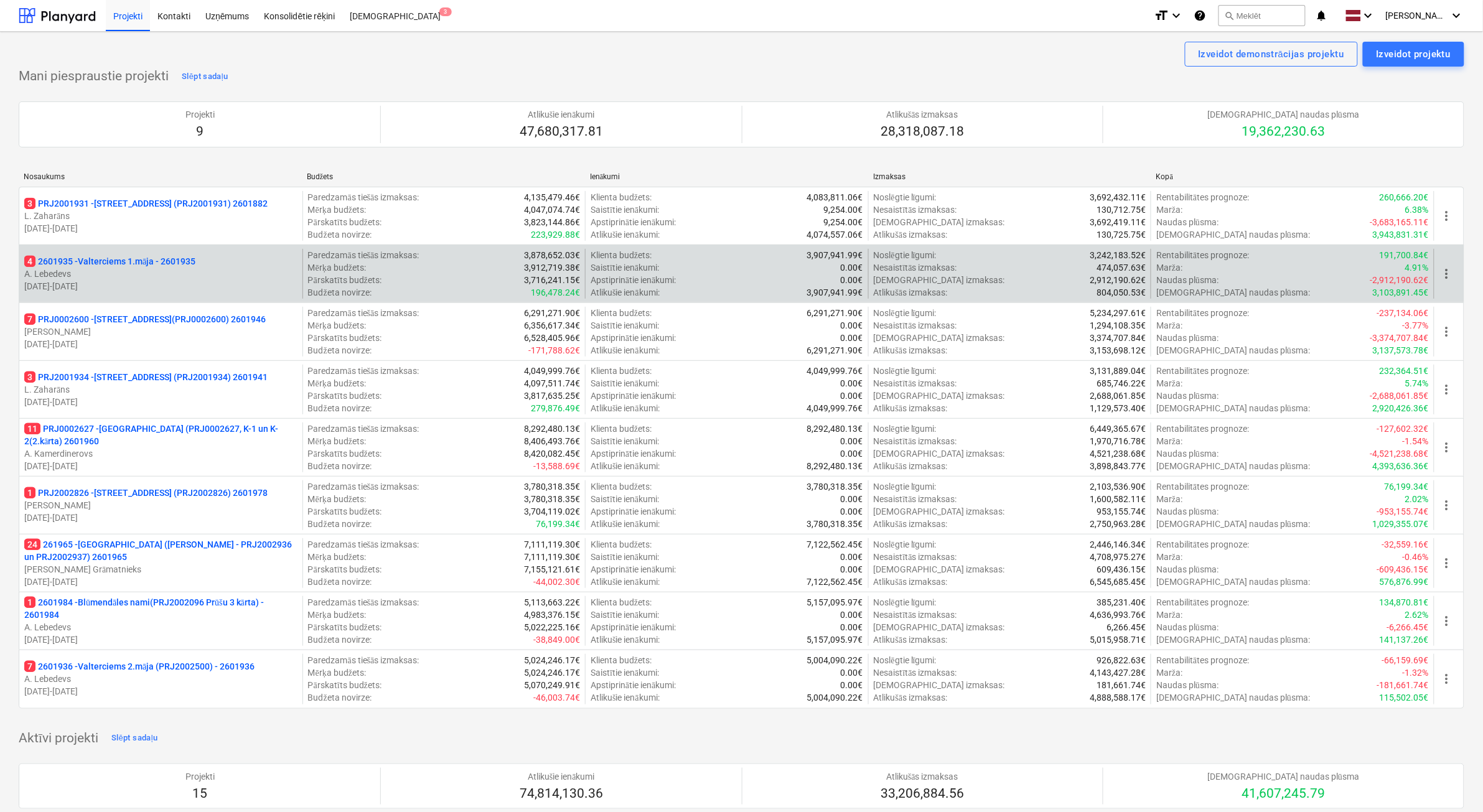
click at [212, 278] on p "A. Lebedevs" at bounding box center [161, 273] width 273 height 12
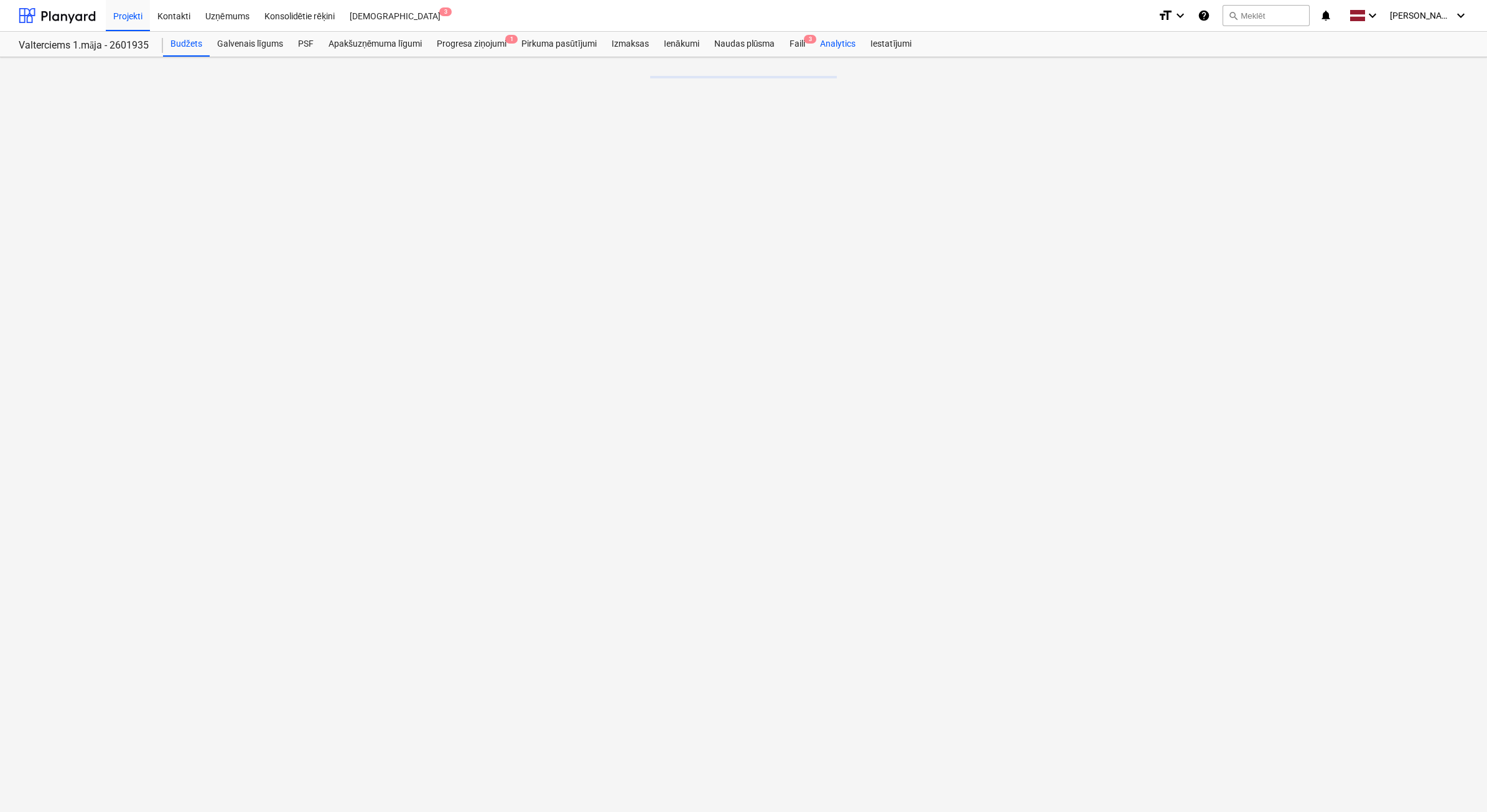
drag, startPoint x: 797, startPoint y: 42, endPoint x: 815, endPoint y: 45, distance: 18.2
click at [797, 42] on div "Faili 3" at bounding box center [797, 44] width 30 height 25
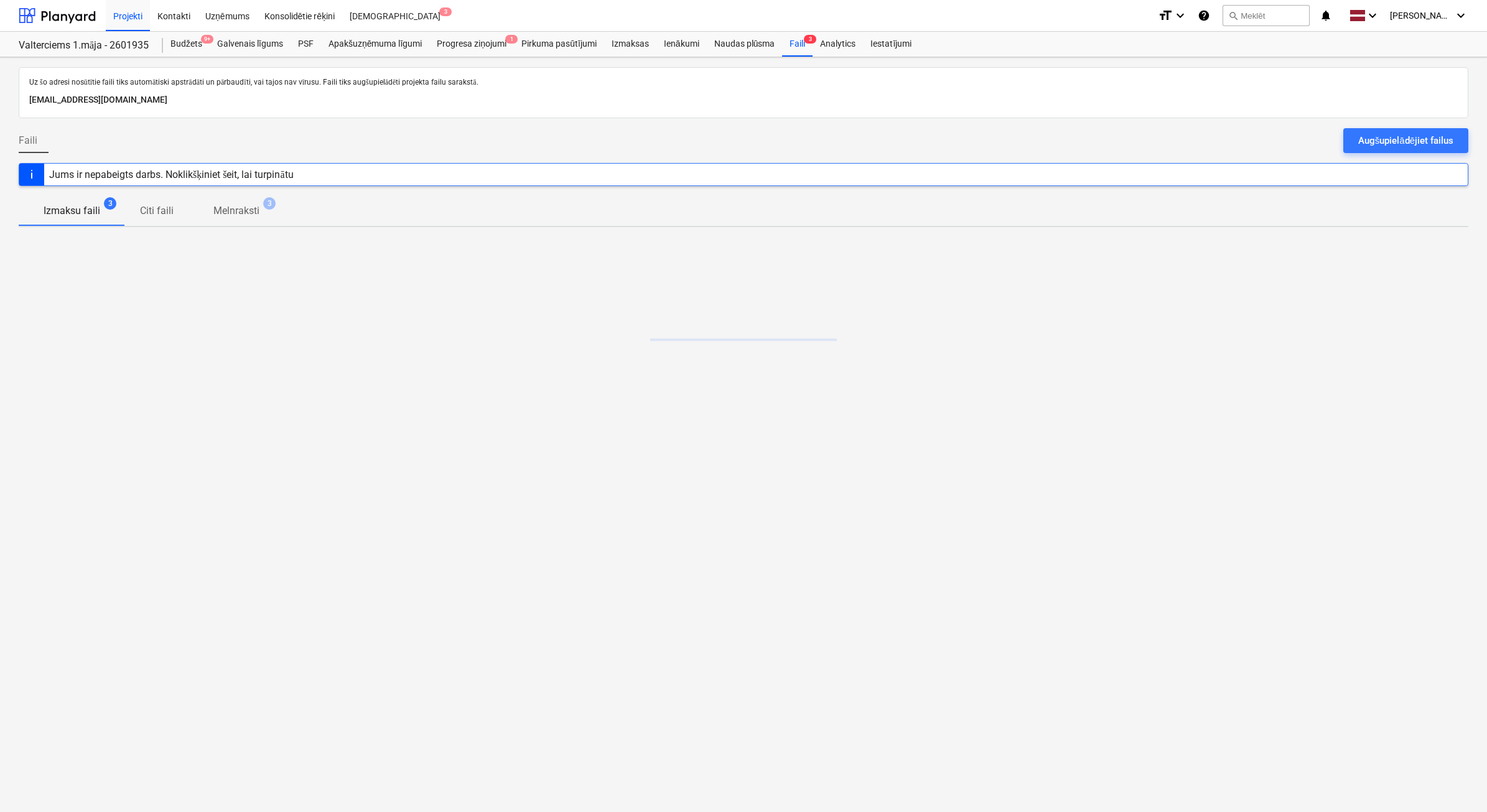
click at [1414, 138] on div "Augšupielādējiet failus" at bounding box center [1406, 140] width 95 height 16
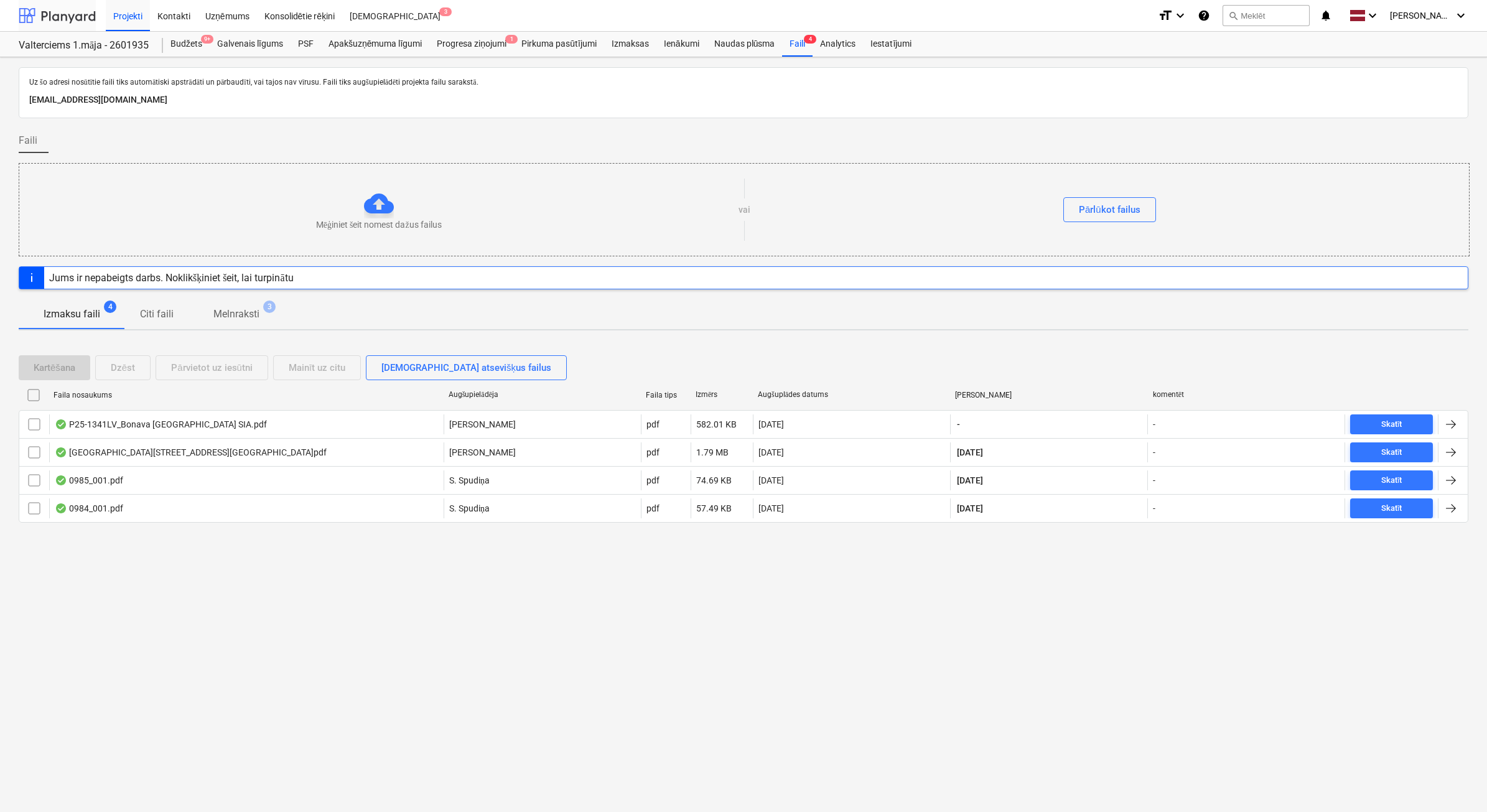
click at [62, 20] on div at bounding box center [57, 15] width 77 height 31
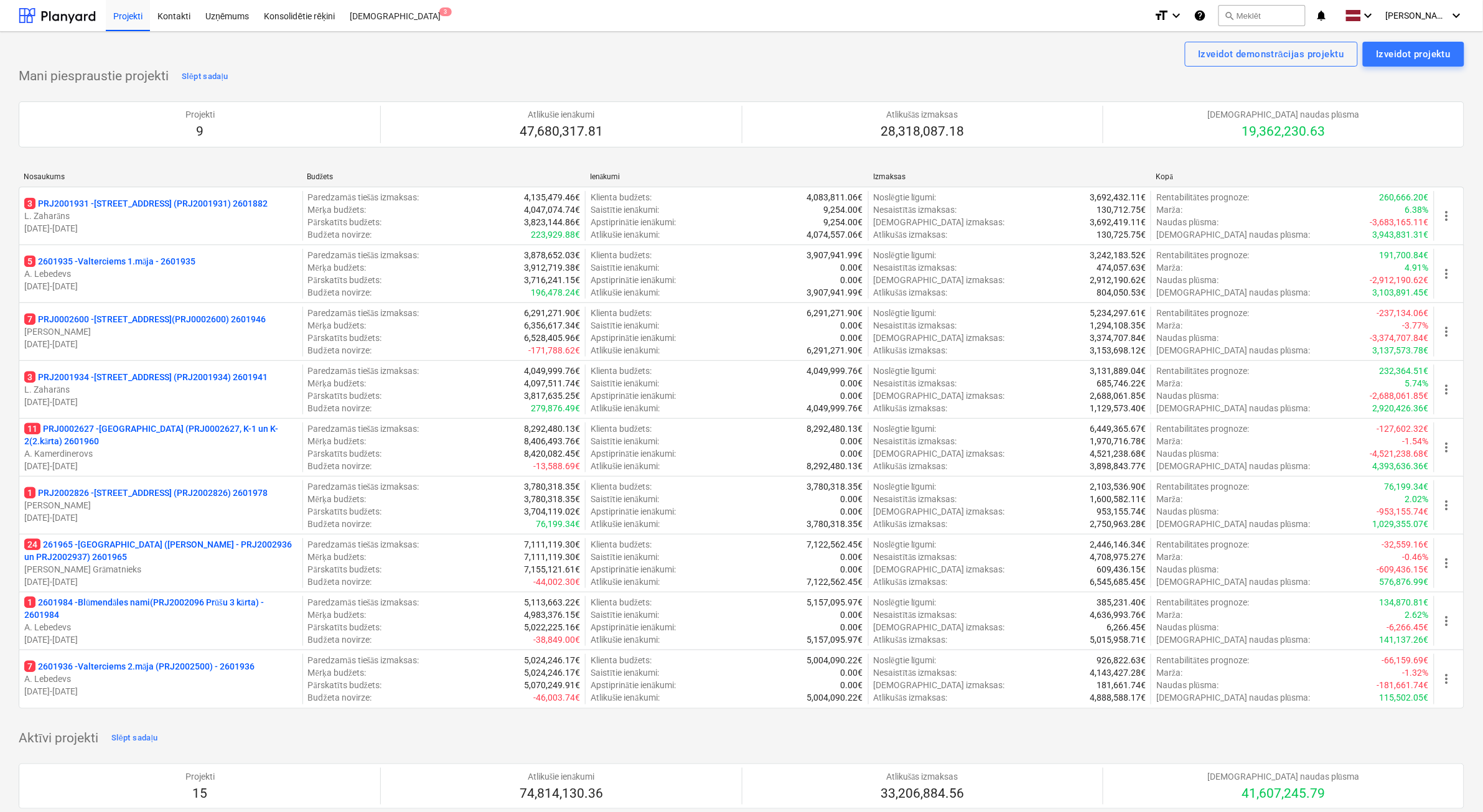
click at [201, 454] on p "A. Kamerdinerovs" at bounding box center [161, 453] width 273 height 12
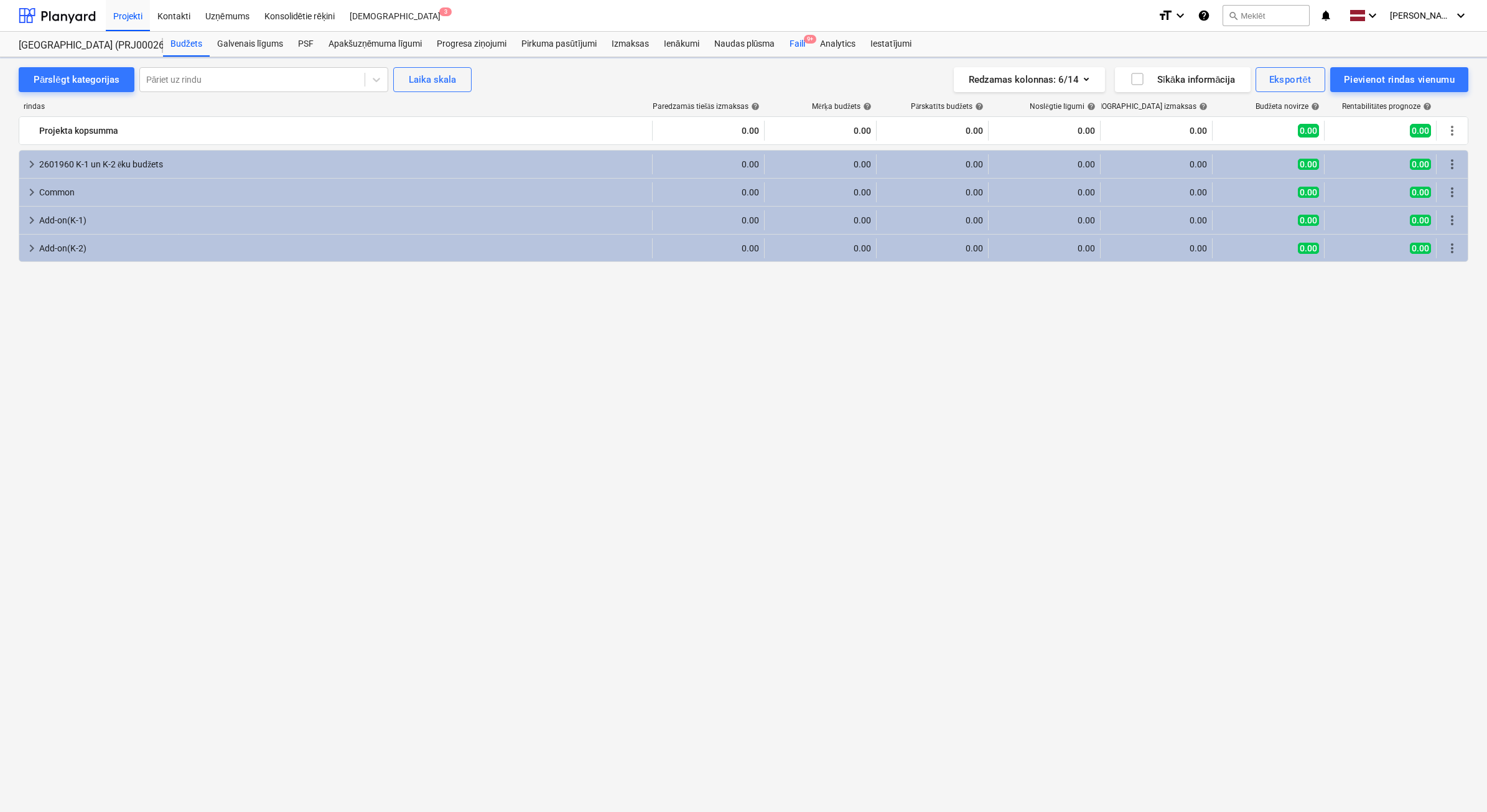
click at [729, 45] on div "Naudas plūsma" at bounding box center [745, 44] width 76 height 25
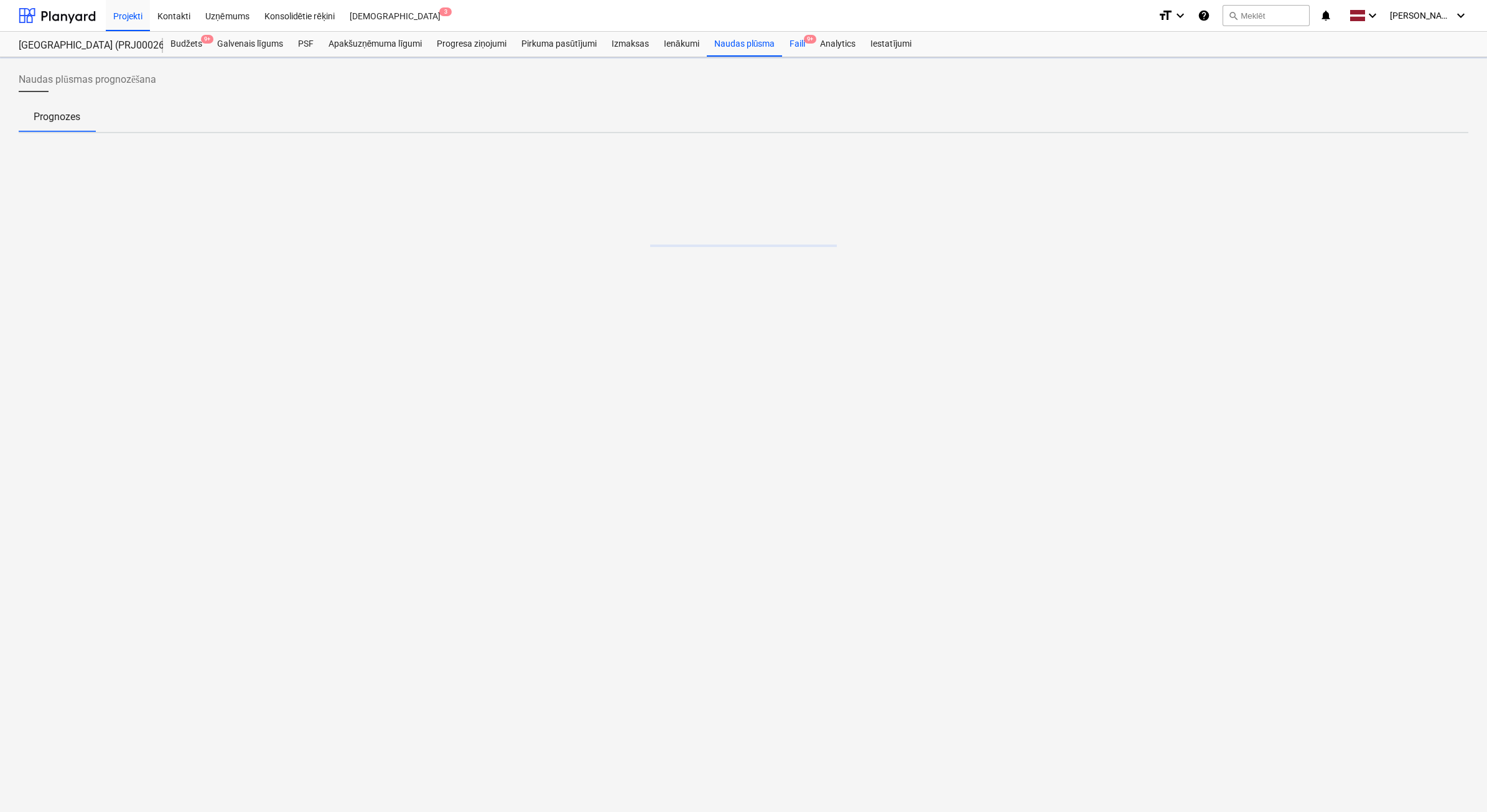
click at [785, 44] on div "Faili 9+" at bounding box center [797, 44] width 30 height 25
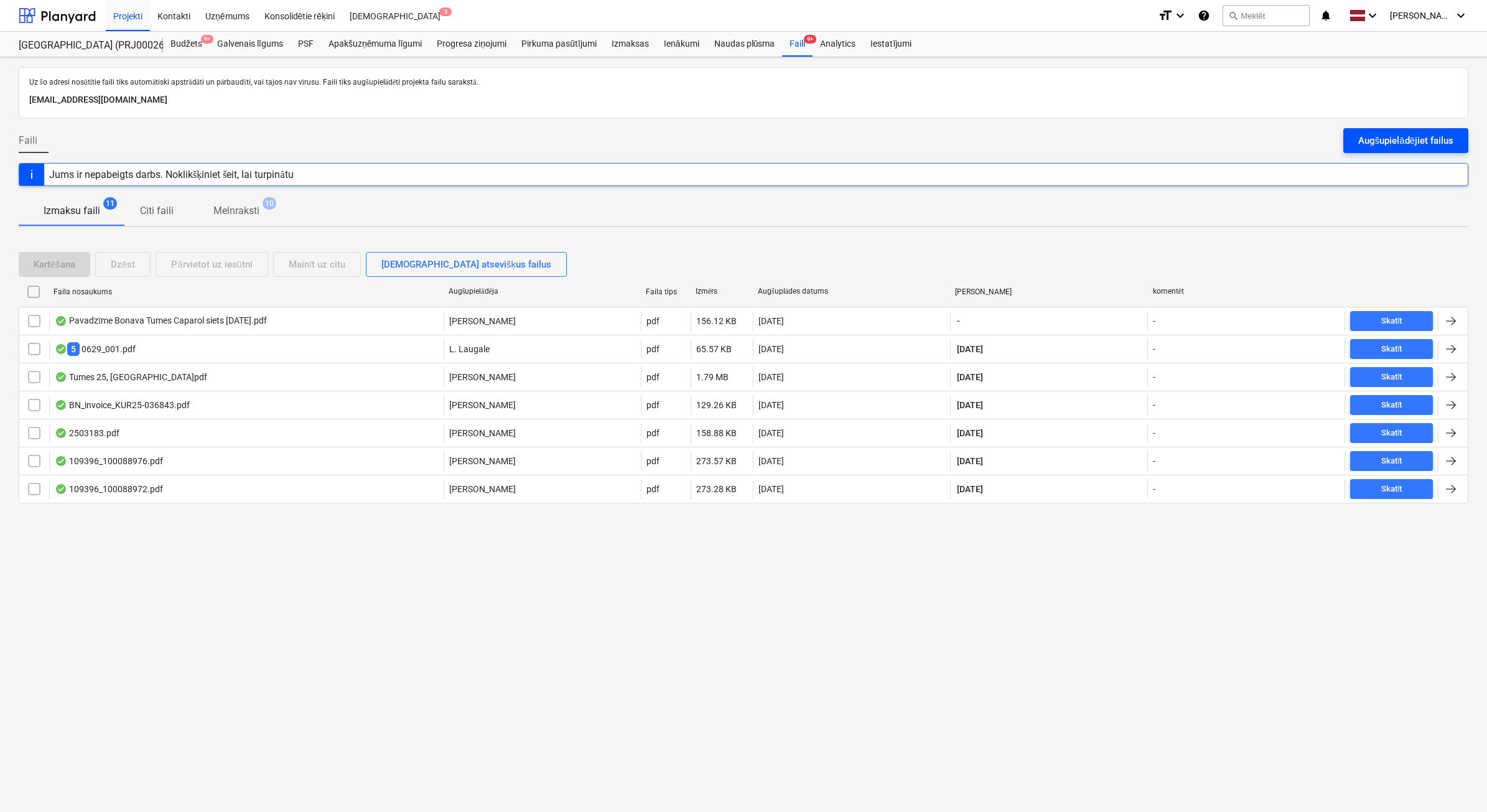
click at [1396, 143] on div "Augšupielādējiet failus" at bounding box center [1406, 140] width 95 height 16
